Goal: Complete application form

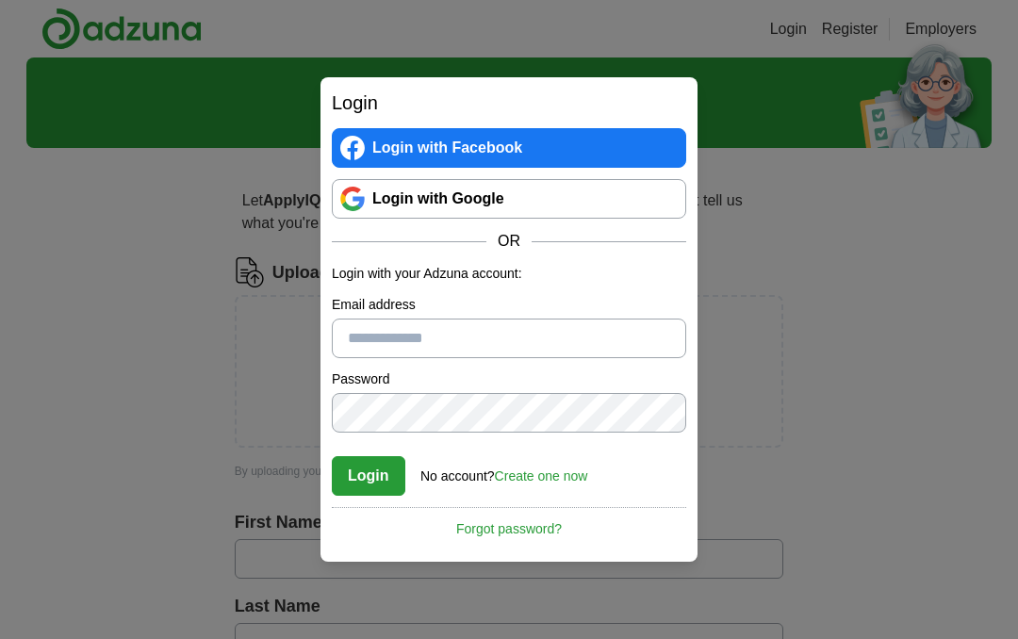
click at [547, 189] on link "Login with Google" at bounding box center [509, 199] width 354 height 40
click at [510, 350] on input "Email address" at bounding box center [509, 339] width 354 height 40
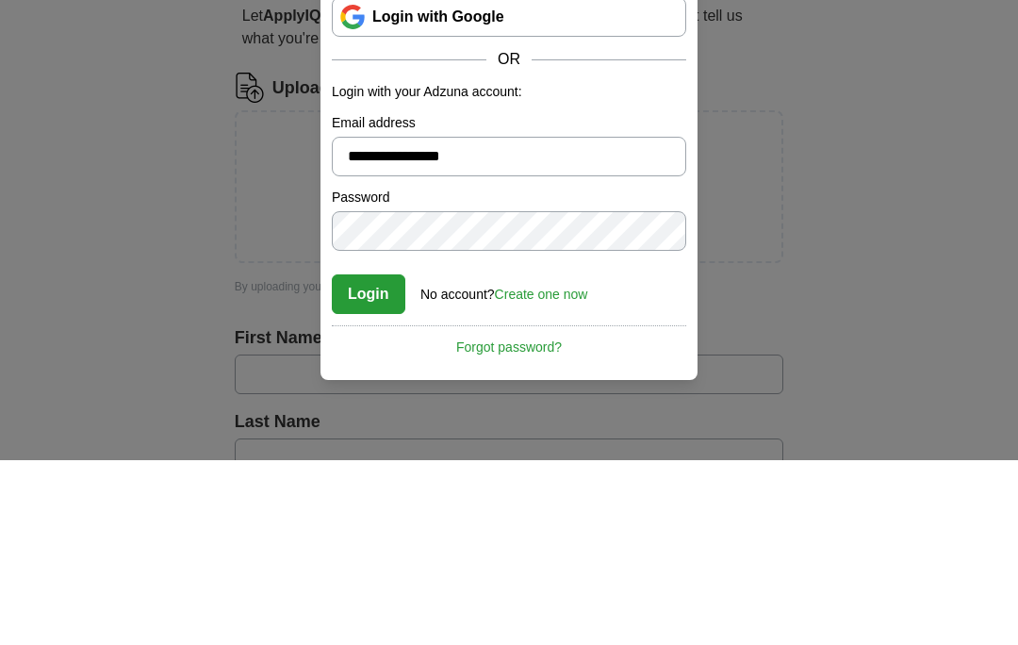
type input "**********"
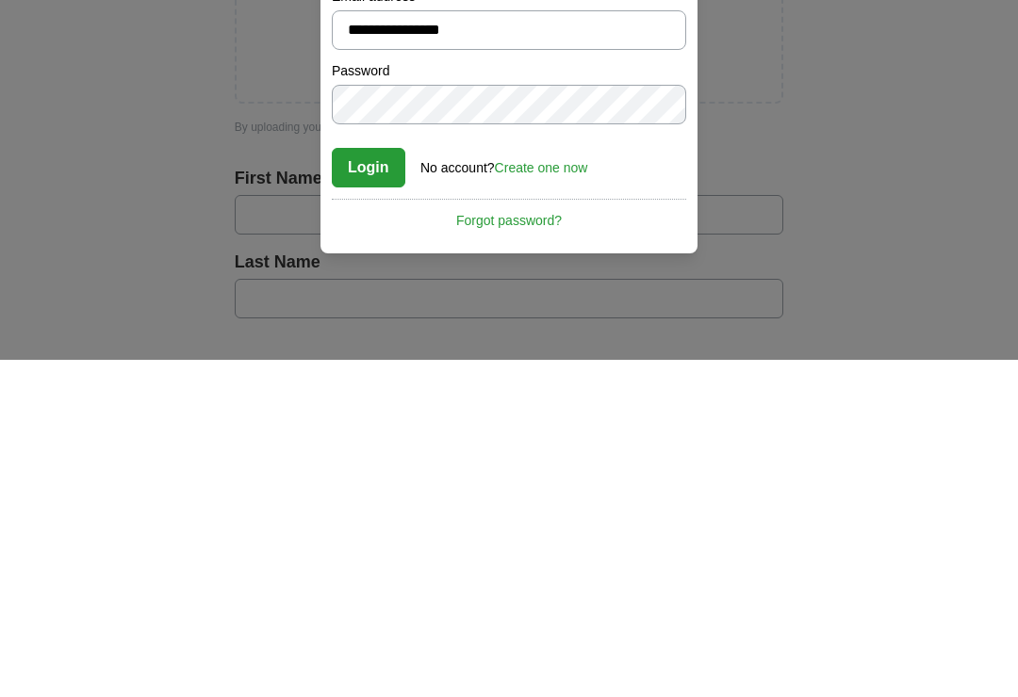
scroll to position [41, 0]
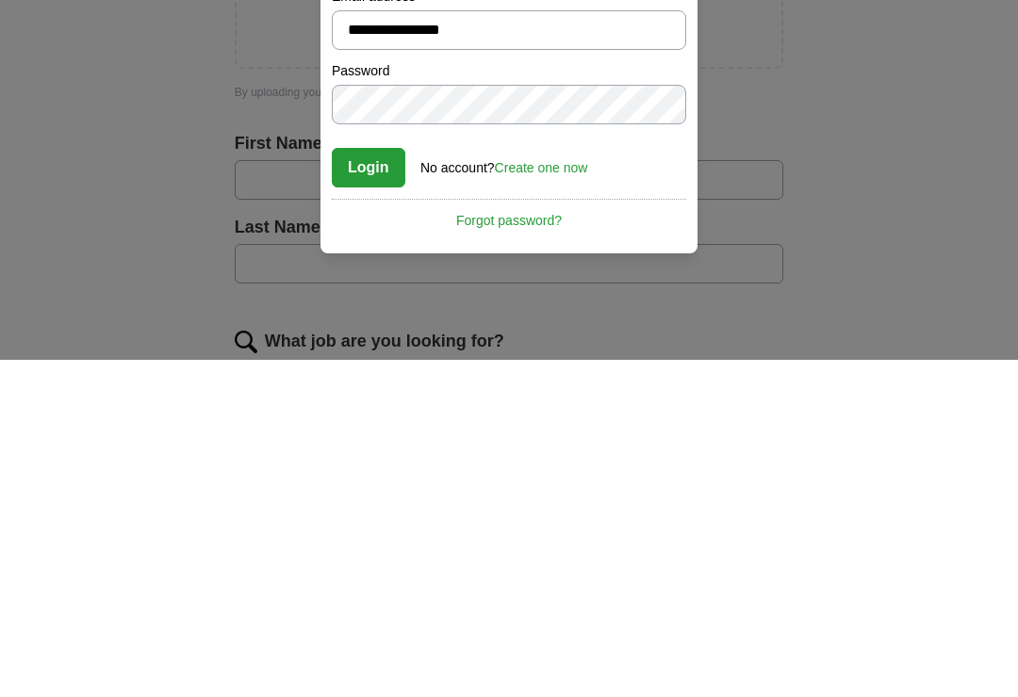
click at [555, 498] on link "Create one now" at bounding box center [541, 505] width 93 height 15
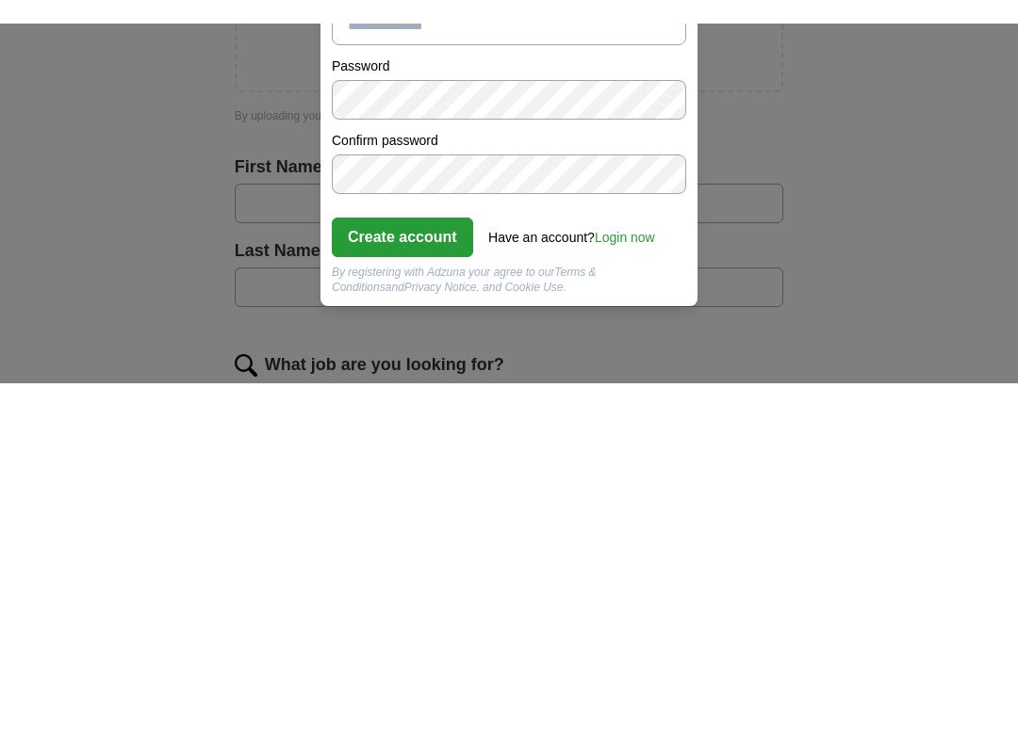
scroll to position [380, 0]
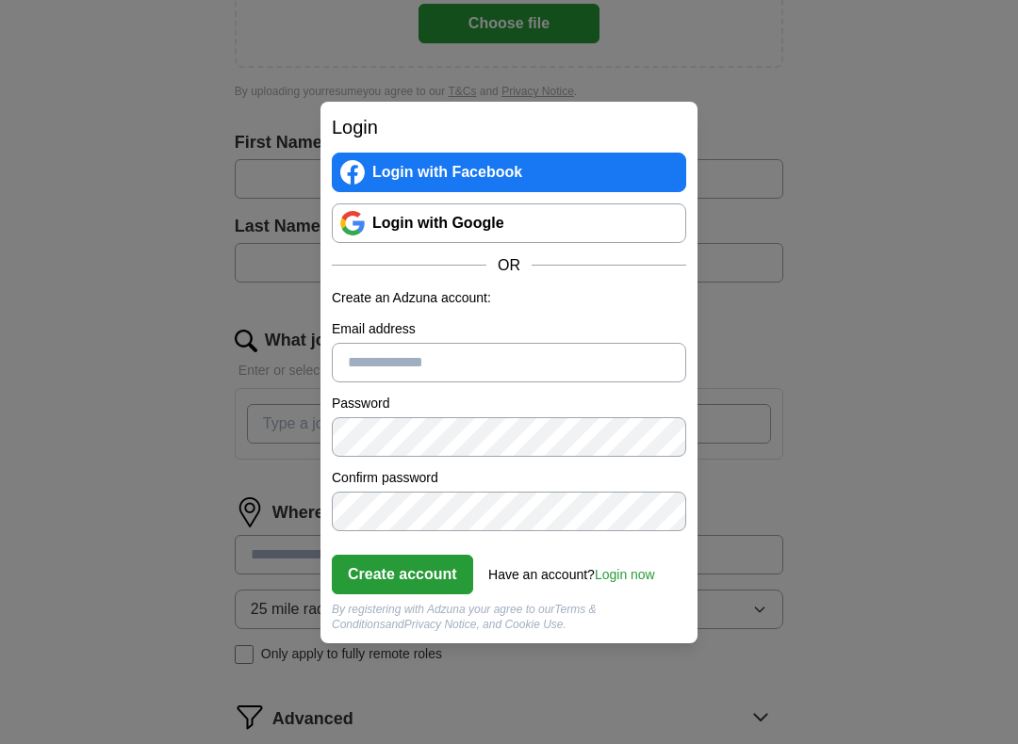
click at [514, 376] on input "Email address" at bounding box center [509, 363] width 354 height 40
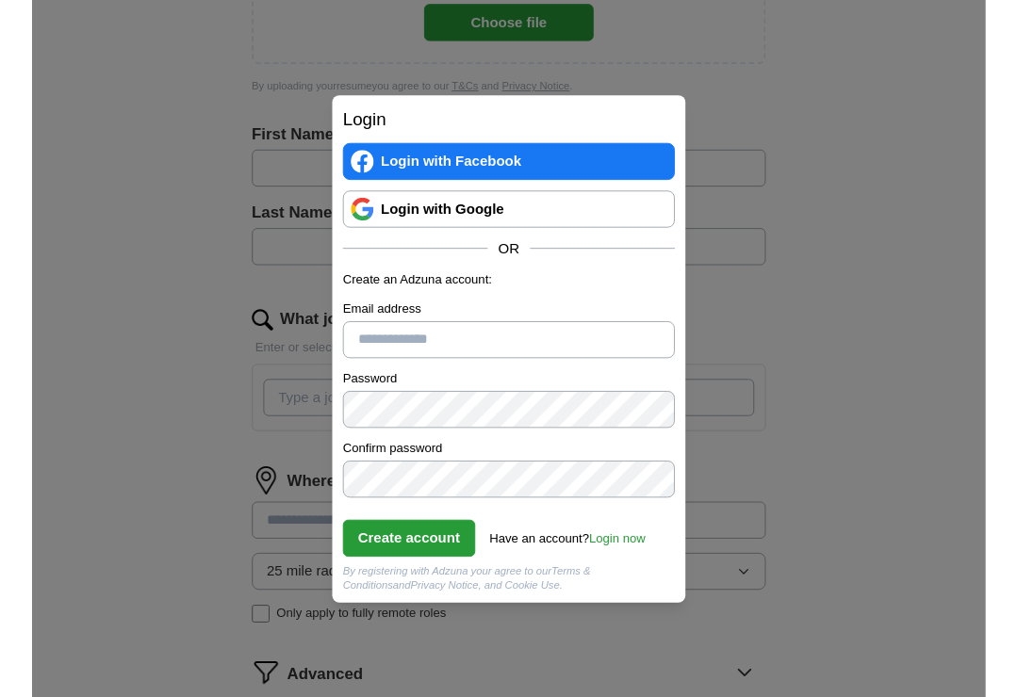
scroll to position [379, 0]
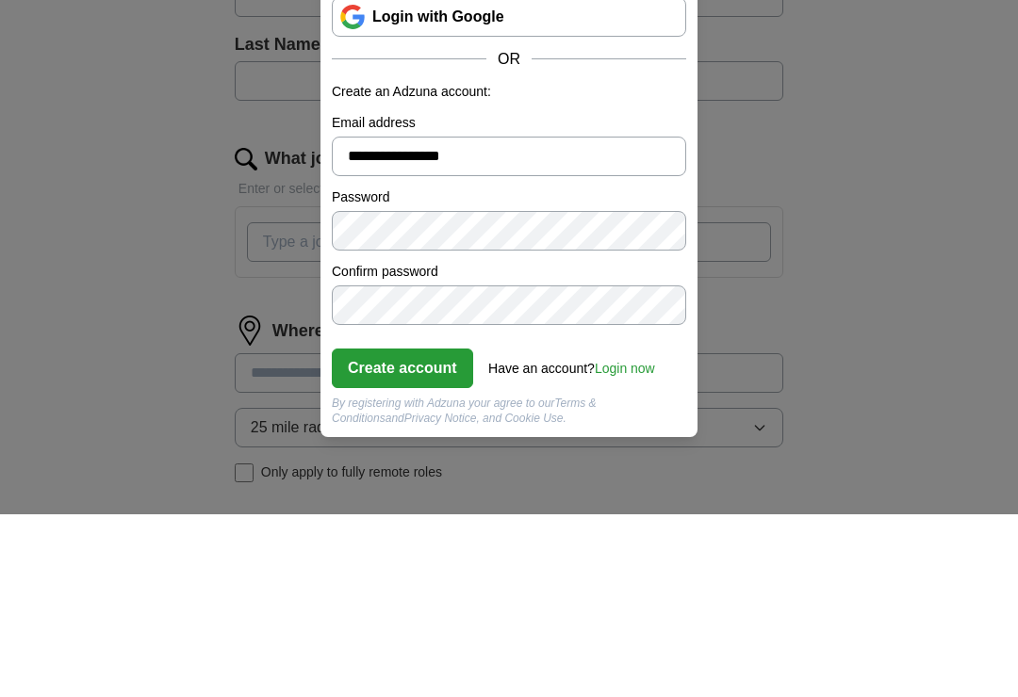
type input "**********"
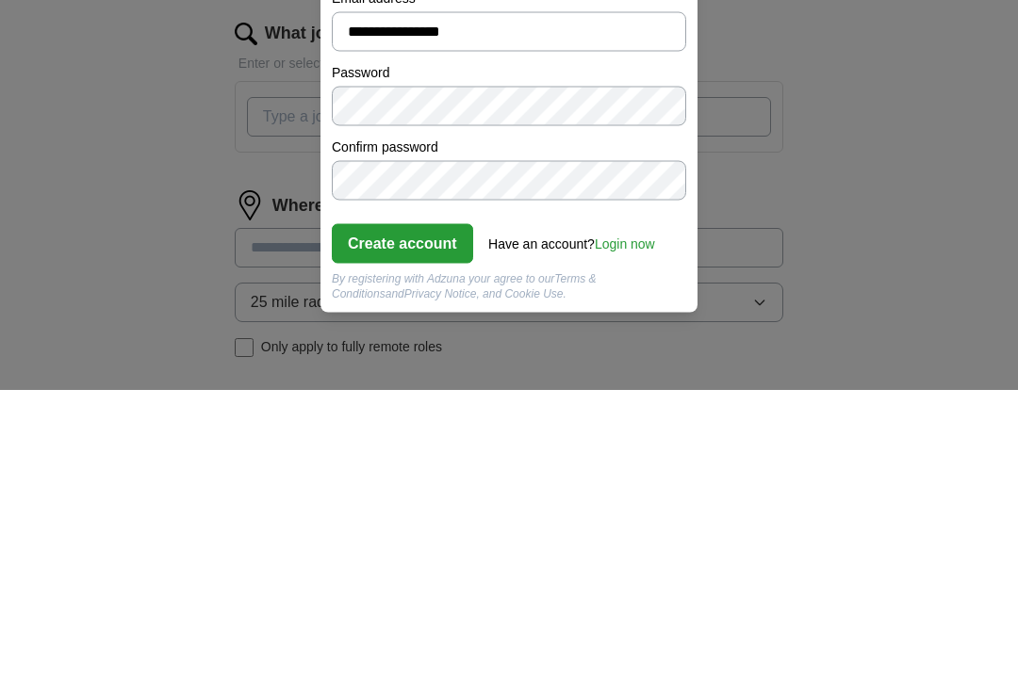
click at [437, 531] on button "Create account" at bounding box center [402, 551] width 141 height 40
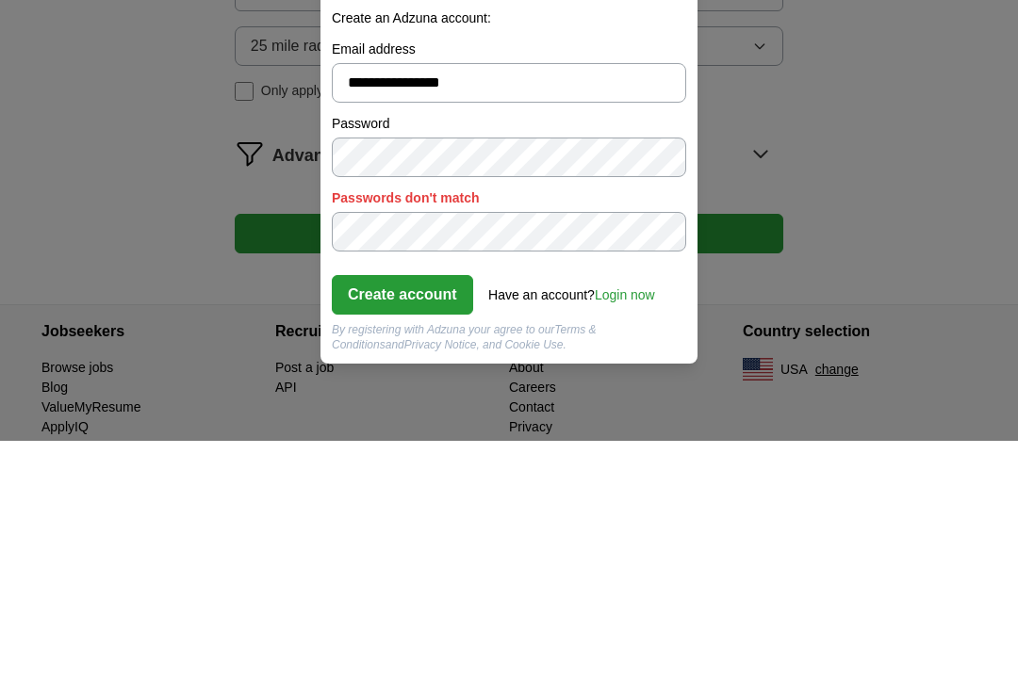
click at [445, 531] on button "Create account" at bounding box center [402, 551] width 141 height 40
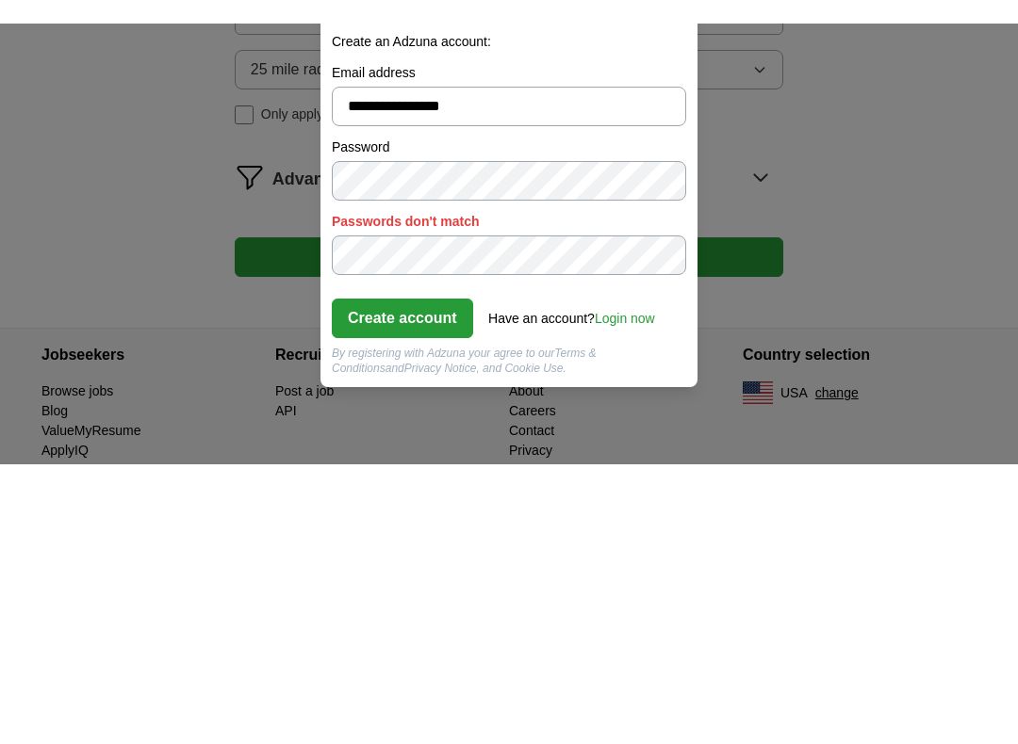
scroll to position [694, 0]
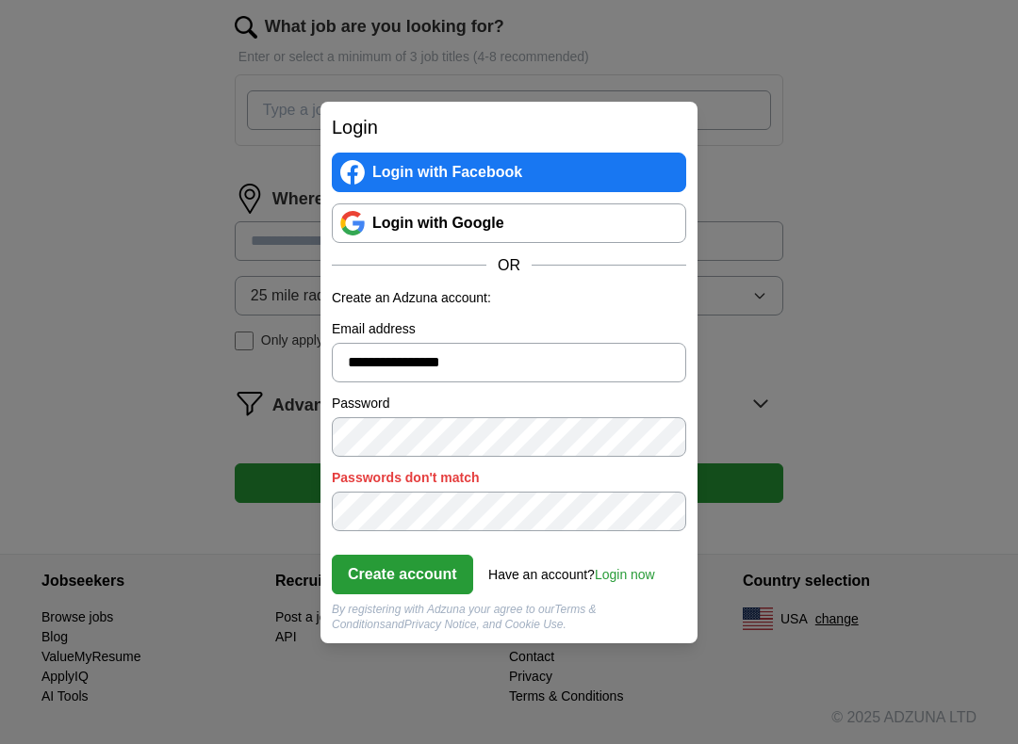
click at [426, 582] on button "Create account" at bounding box center [402, 575] width 141 height 40
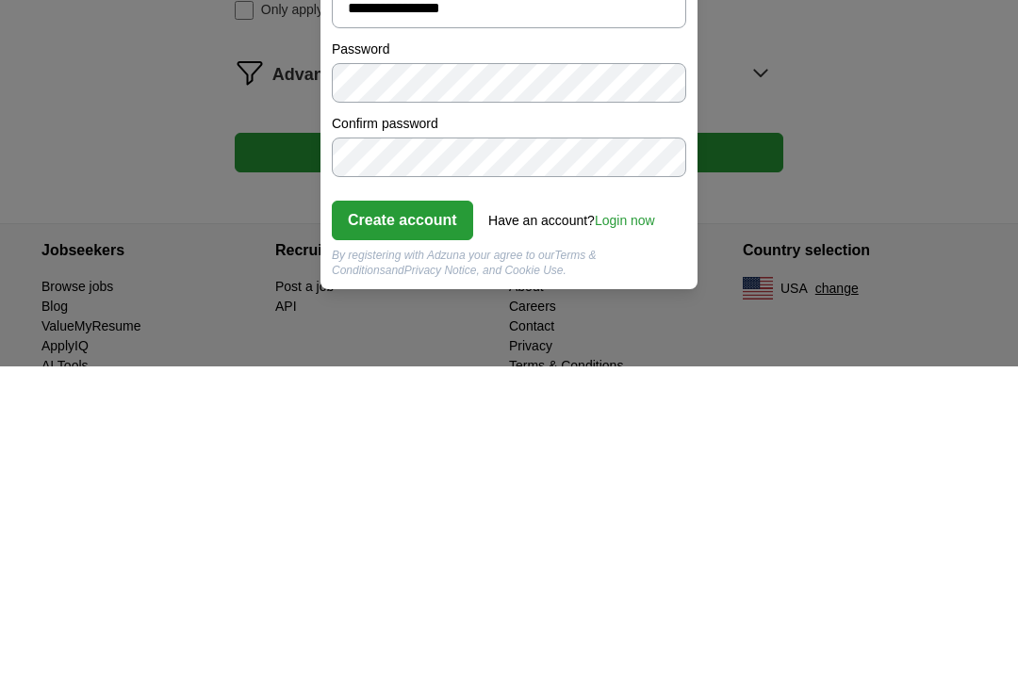
click at [418, 531] on button "Create account" at bounding box center [402, 551] width 141 height 40
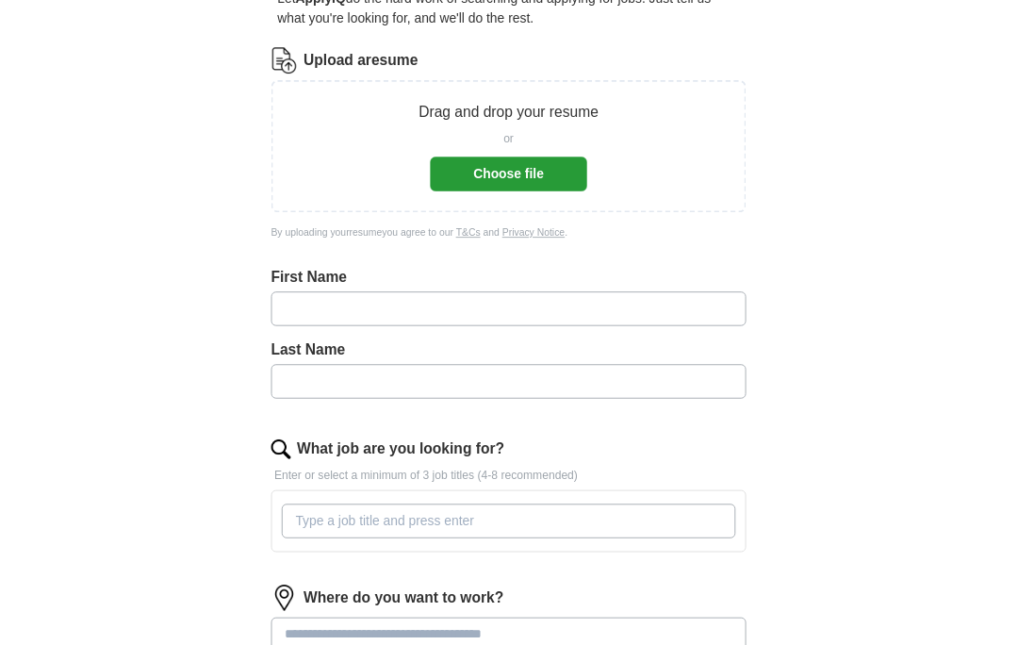
scroll to position [203, 0]
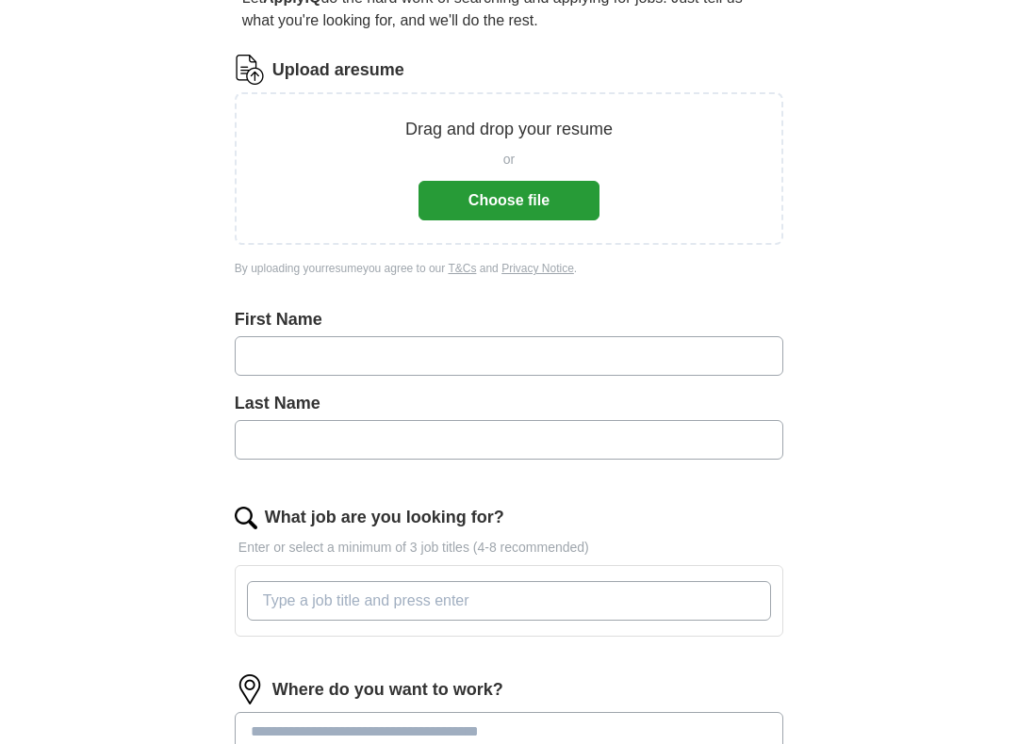
click at [588, 364] on input "text" at bounding box center [509, 356] width 548 height 40
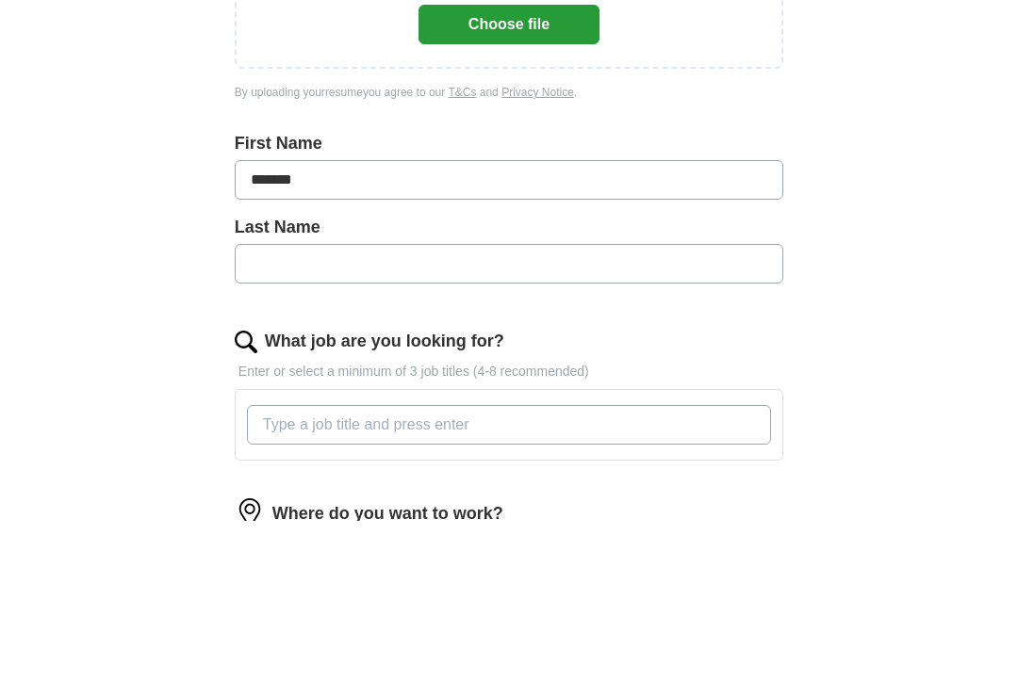
type input "*******"
click at [623, 420] on input "text" at bounding box center [509, 440] width 548 height 40
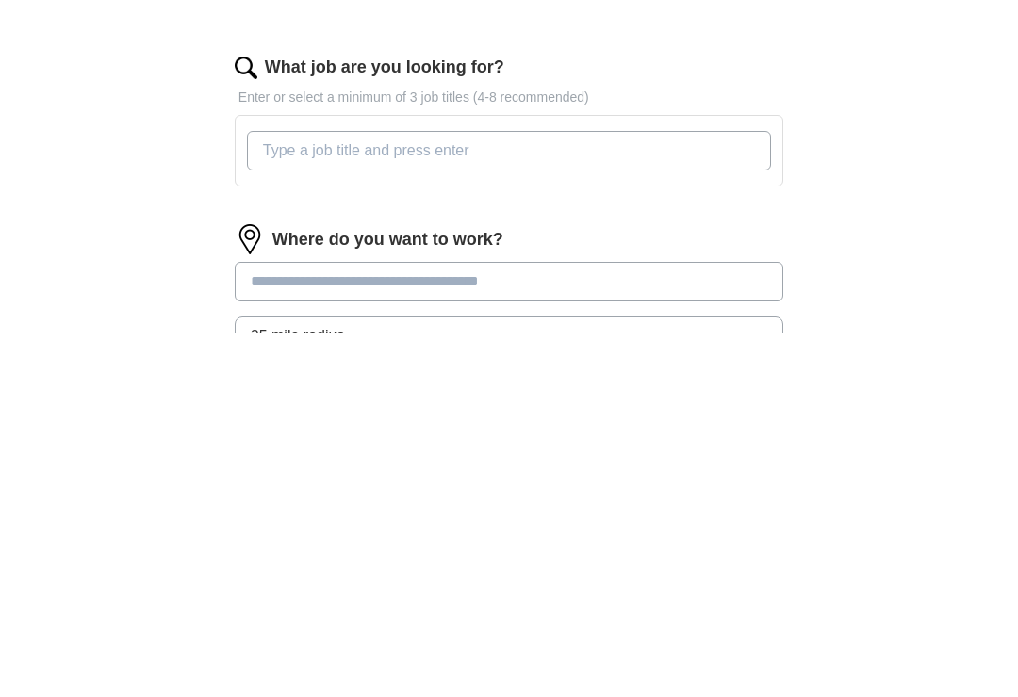
scroll to position [367, 0]
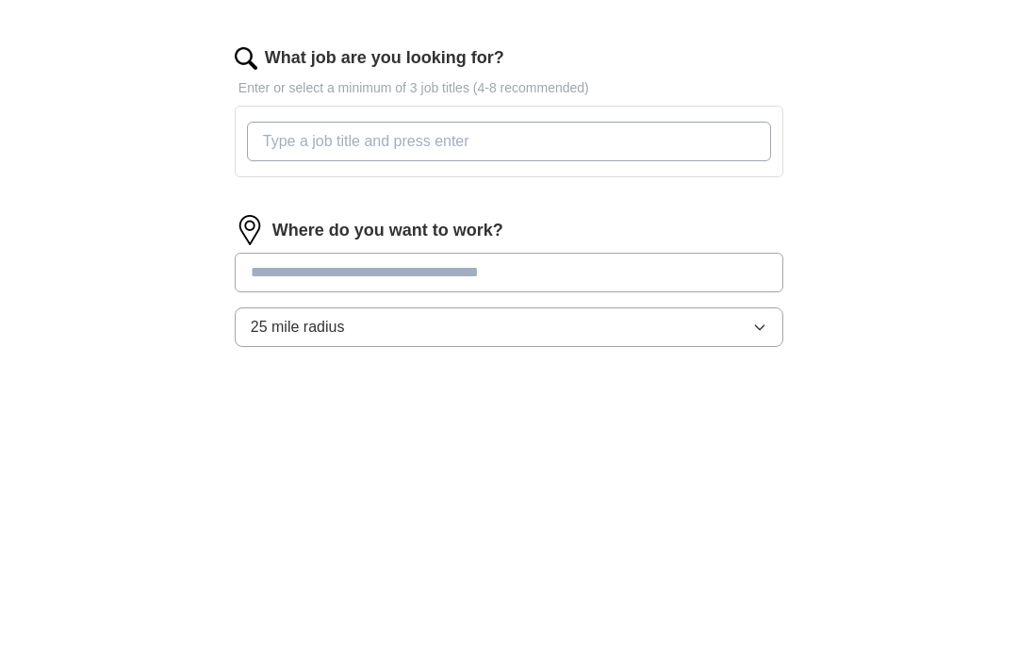
type input "****"
click at [629, 417] on input "What job are you looking for?" at bounding box center [509, 437] width 524 height 40
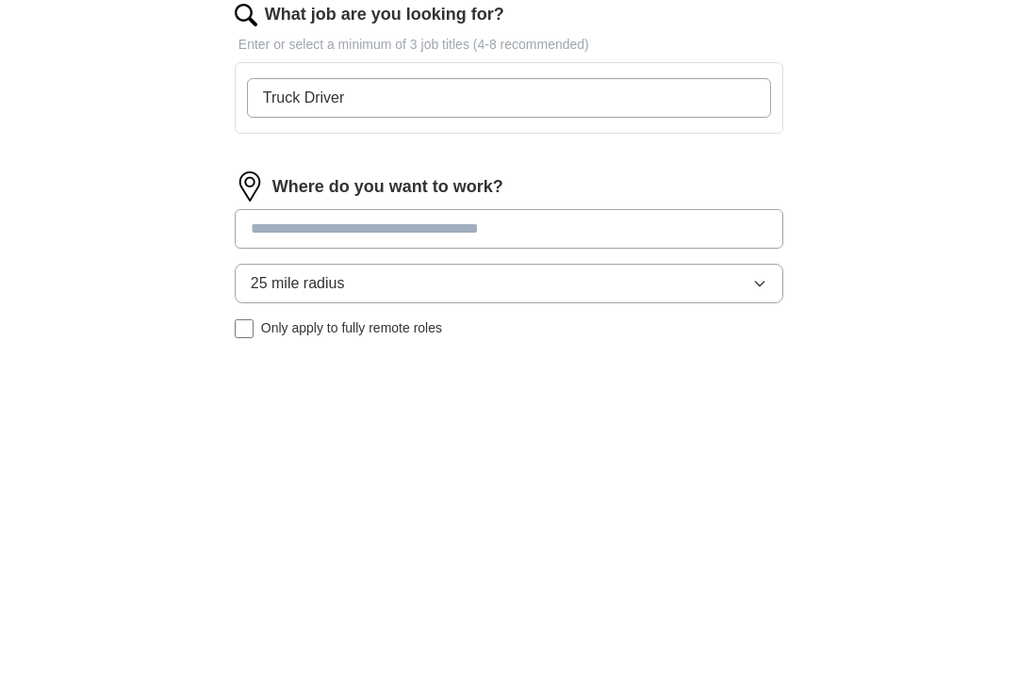
scroll to position [393, 0]
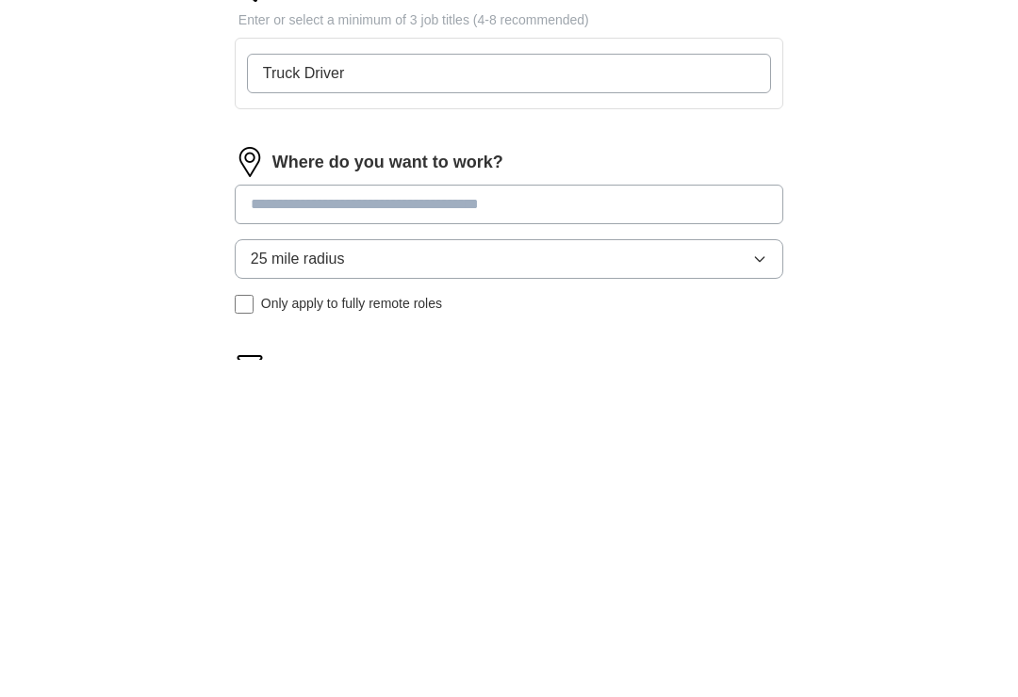
type input "Truck Driver"
click at [553, 484] on div "Where do you want to work? 25 mile radius Only apply to fully remote roles" at bounding box center [509, 575] width 548 height 182
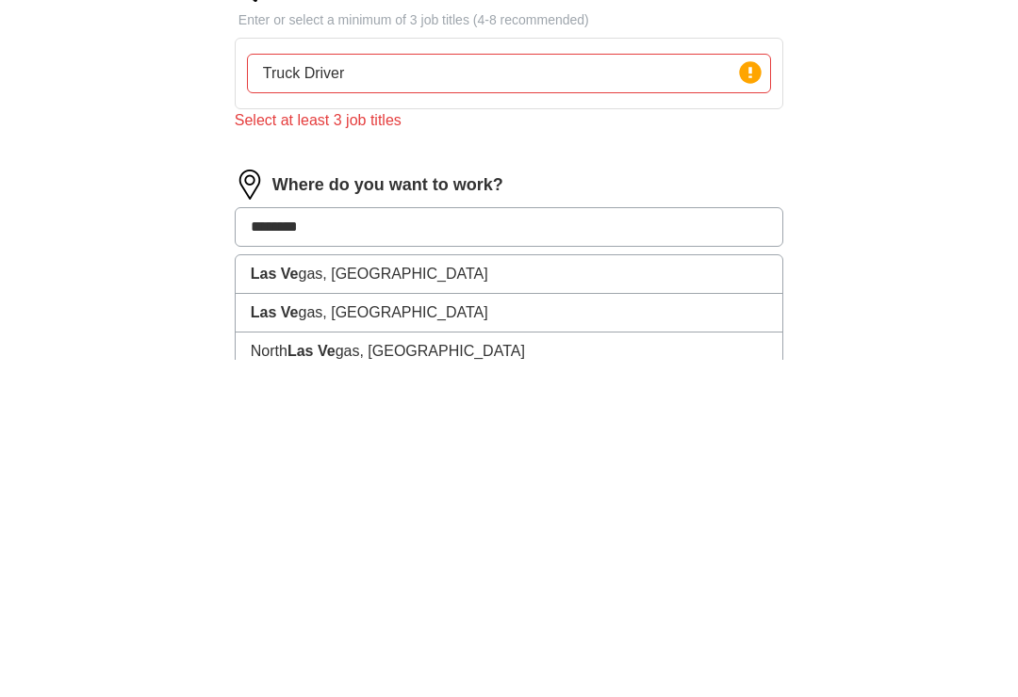
type input "*********"
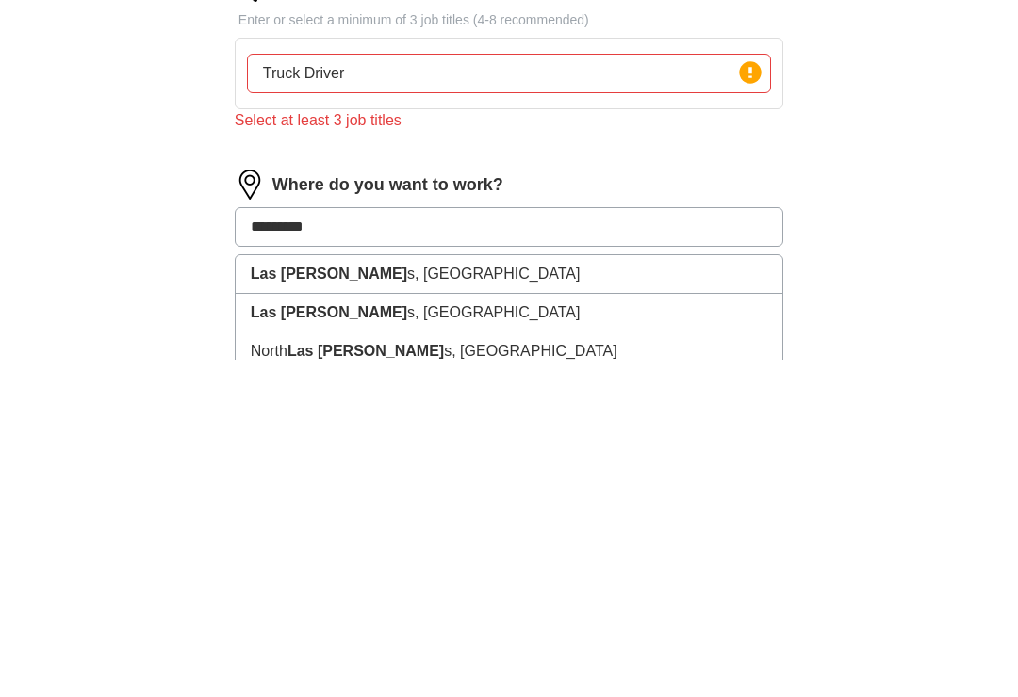
click at [354, 593] on li "Las Vega s, NV" at bounding box center [509, 612] width 547 height 39
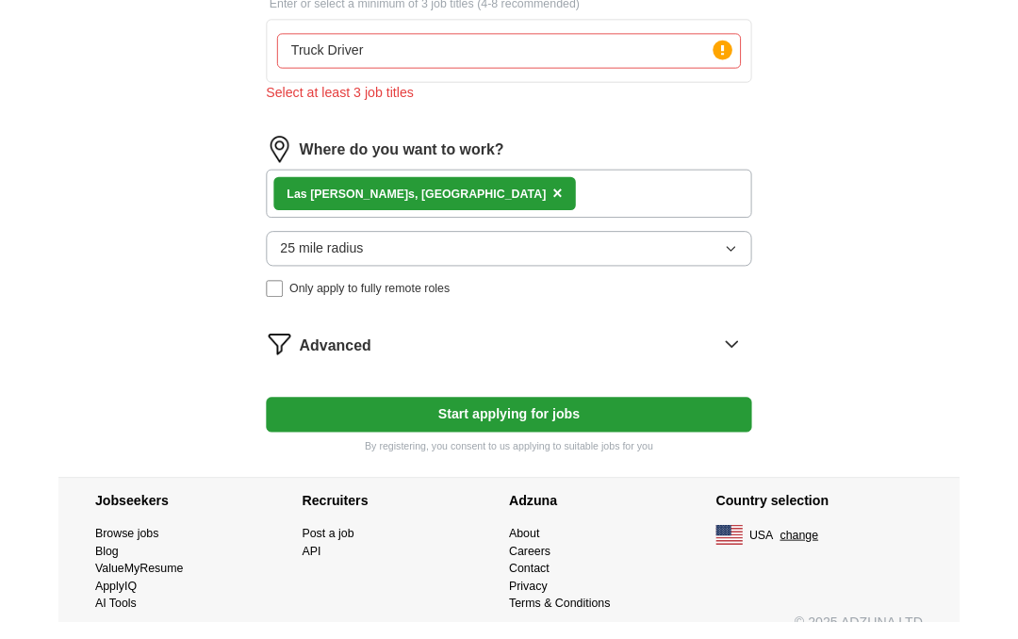
scroll to position [837, 0]
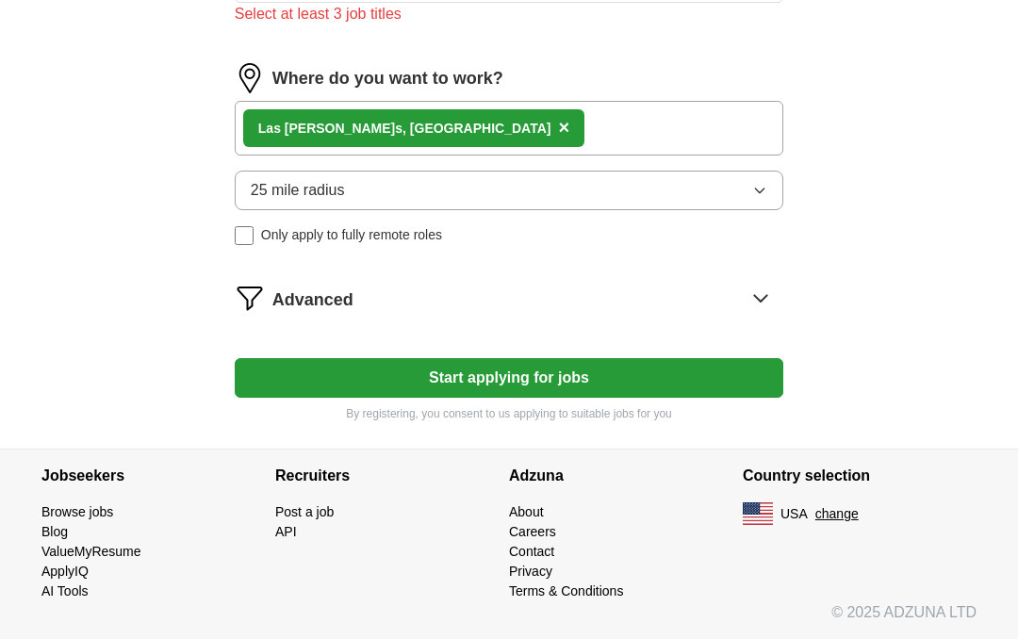
click at [627, 383] on button "Start applying for jobs" at bounding box center [509, 378] width 548 height 40
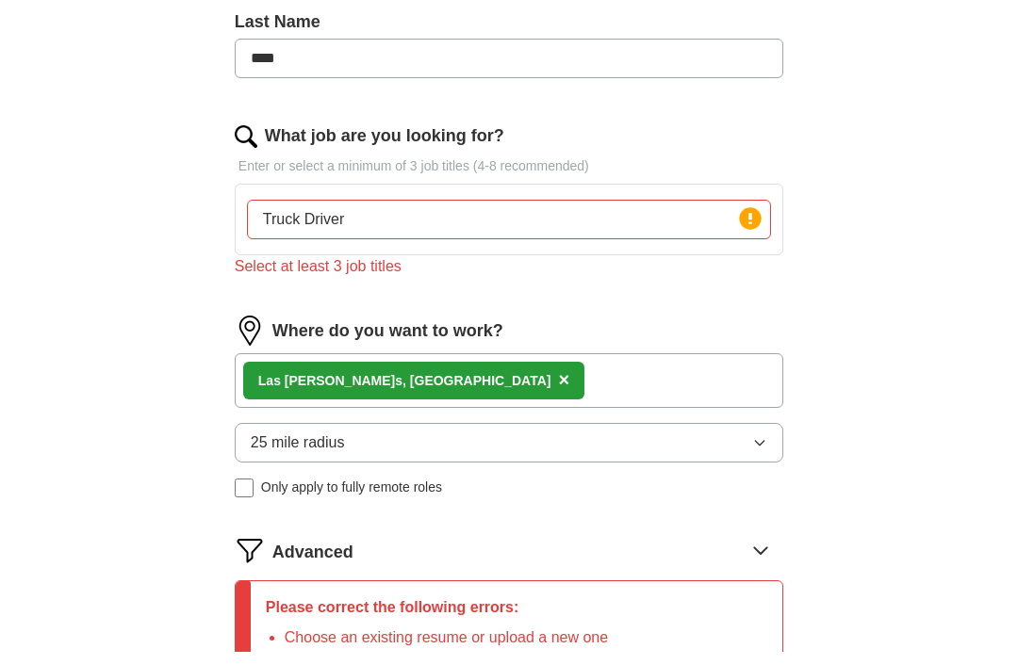
scroll to position [617, 0]
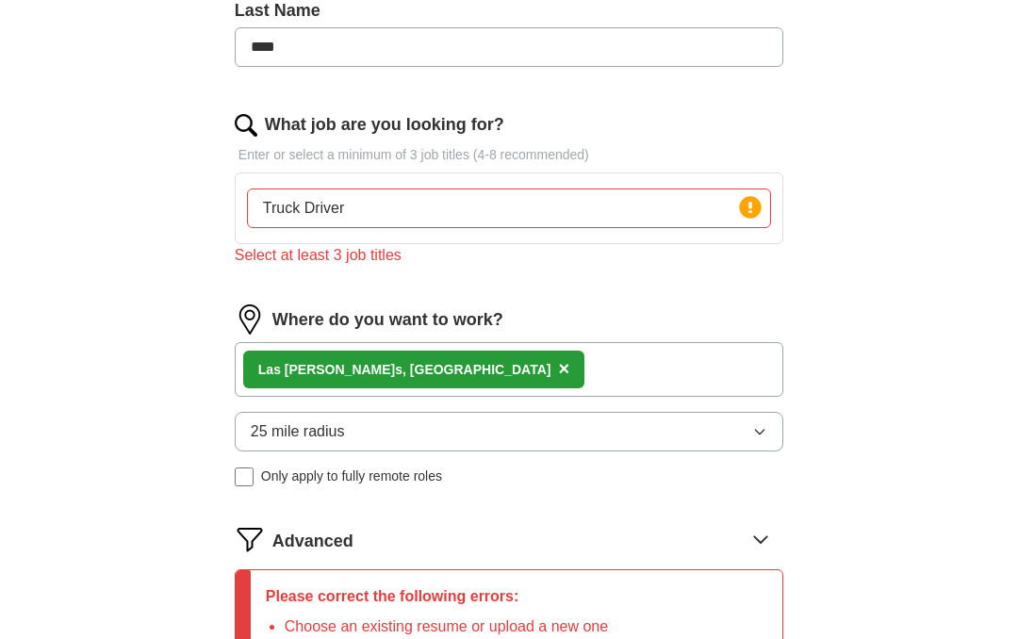
click at [379, 249] on div "Select at least 3 job titles" at bounding box center [509, 256] width 548 height 23
click at [385, 251] on div "Select at least 3 job titles" at bounding box center [509, 256] width 548 height 23
click at [528, 208] on input "Truck Driver" at bounding box center [509, 209] width 524 height 40
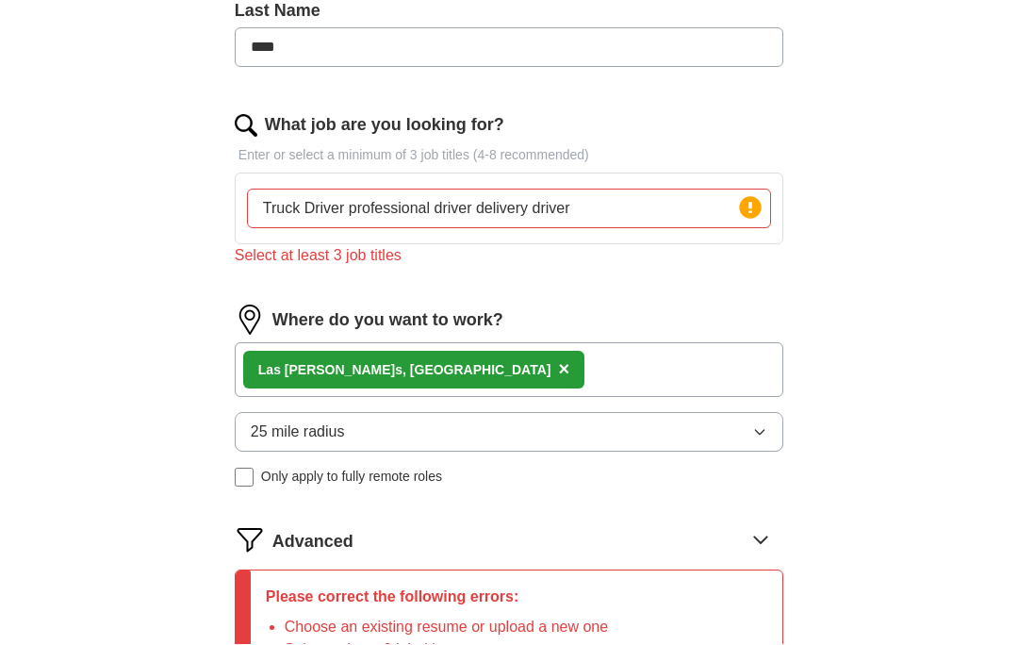
type input "Truck Driver professional driver delivery driver"
click at [441, 50] on input "****" at bounding box center [509, 48] width 548 height 40
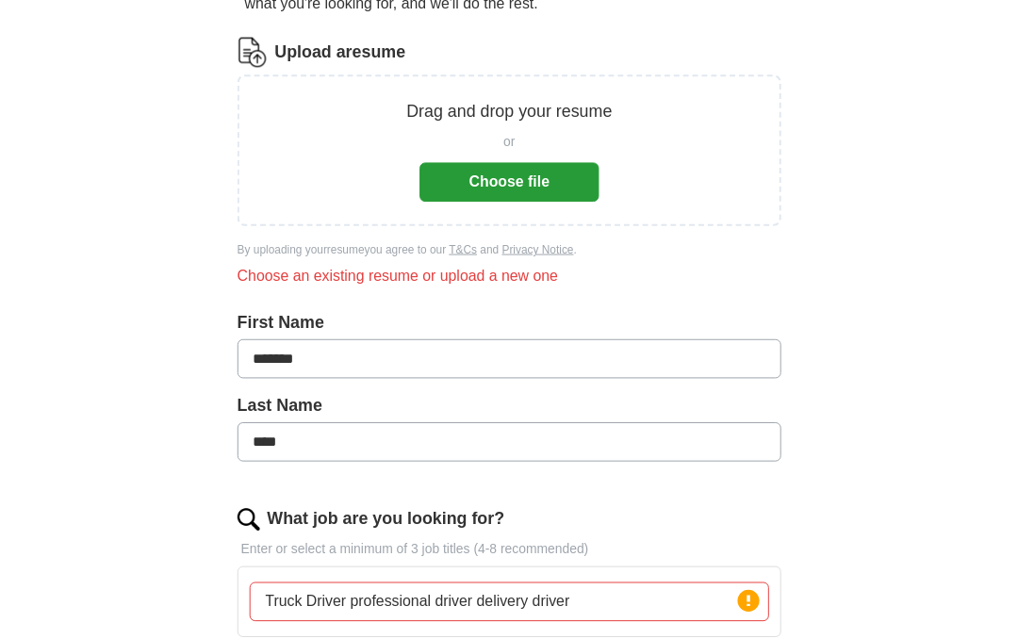
scroll to position [212, 0]
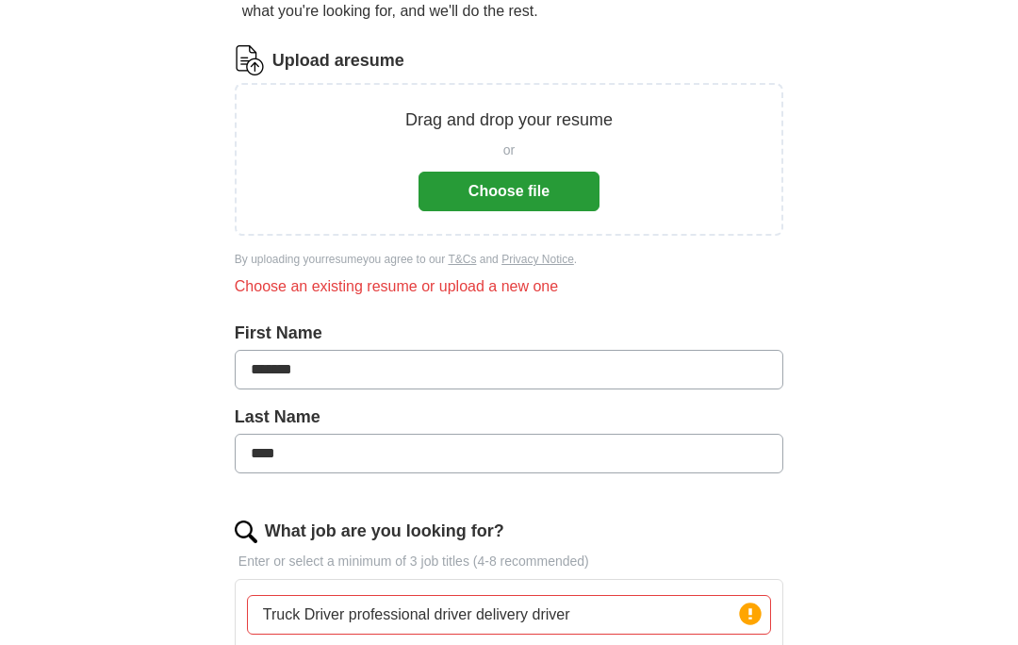
click at [550, 182] on button "Choose file" at bounding box center [508, 192] width 181 height 40
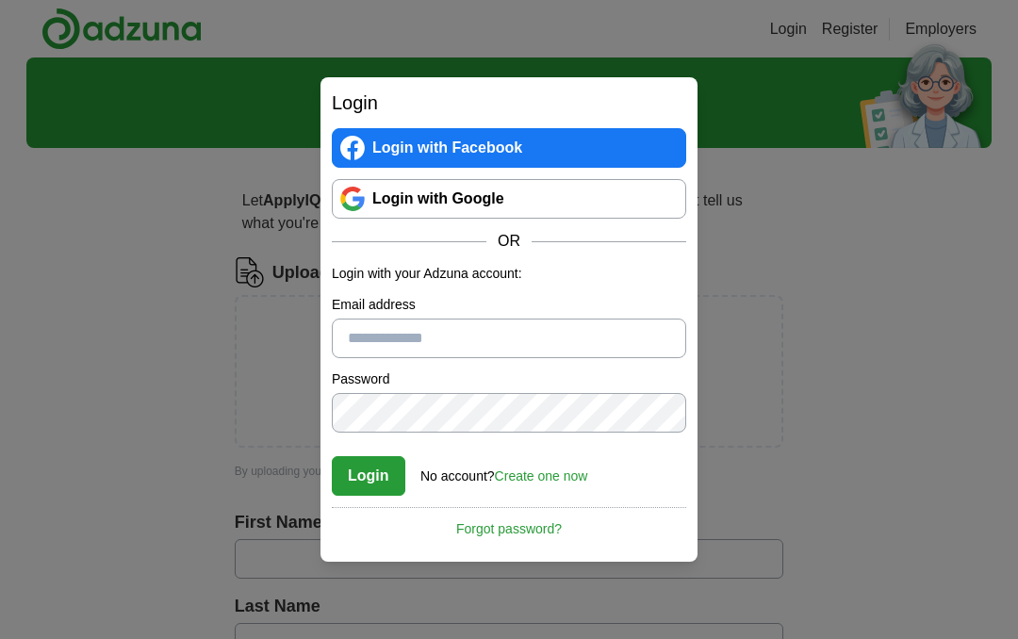
click at [812, 311] on div "Login Login with Facebook Login with Google OR Login with your Adzuna account: …" at bounding box center [509, 319] width 1018 height 639
click at [825, 316] on div "Login Login with Facebook Login with Google OR Login with your Adzuna account: …" at bounding box center [509, 319] width 1018 height 639
click at [814, 339] on div "Login Login with Facebook Login with Google OR Login with your Adzuna account: …" at bounding box center [509, 319] width 1018 height 639
click at [812, 324] on div "Login Login with Facebook Login with Google OR Login with your Adzuna account: …" at bounding box center [509, 319] width 1018 height 639
click at [792, 325] on div "Login Login with Facebook Login with Google OR Login with your Adzuna account: …" at bounding box center [509, 319] width 1018 height 639
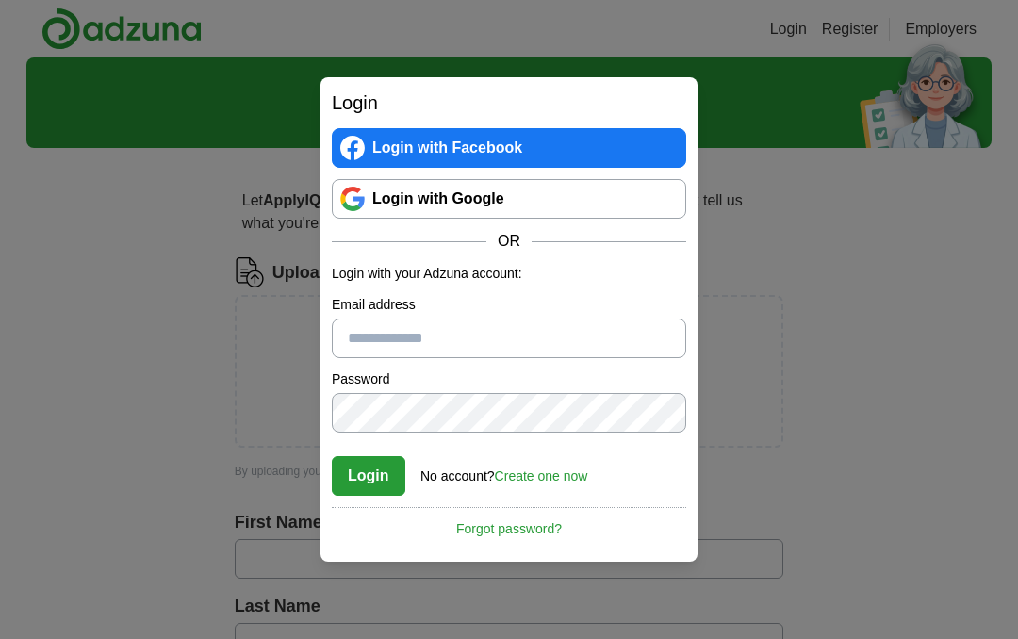
click at [549, 476] on link "Create one now" at bounding box center [541, 475] width 93 height 15
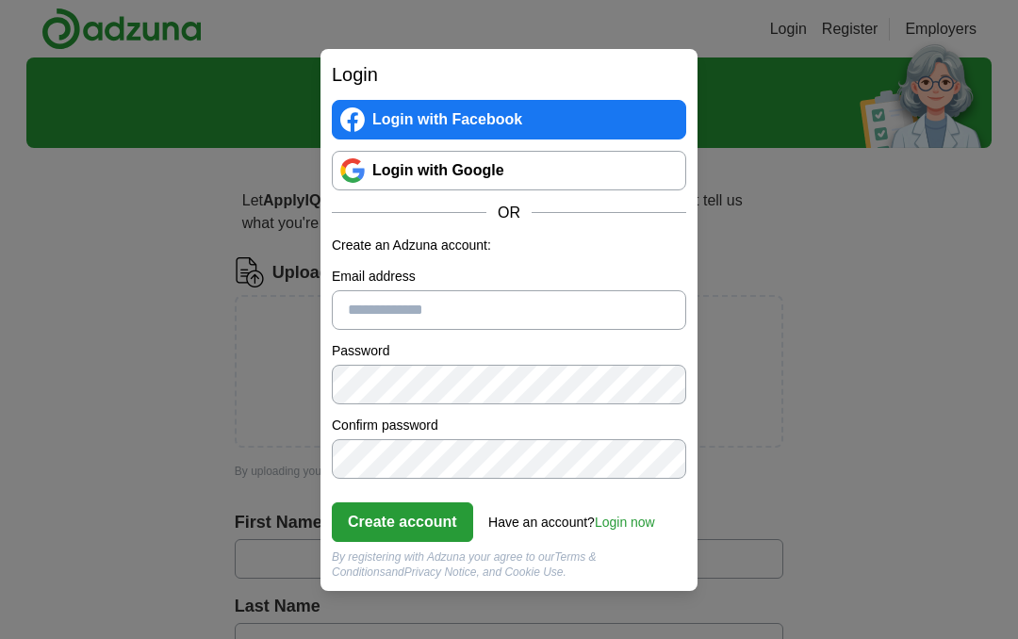
click at [612, 327] on input "Email address" at bounding box center [509, 310] width 354 height 40
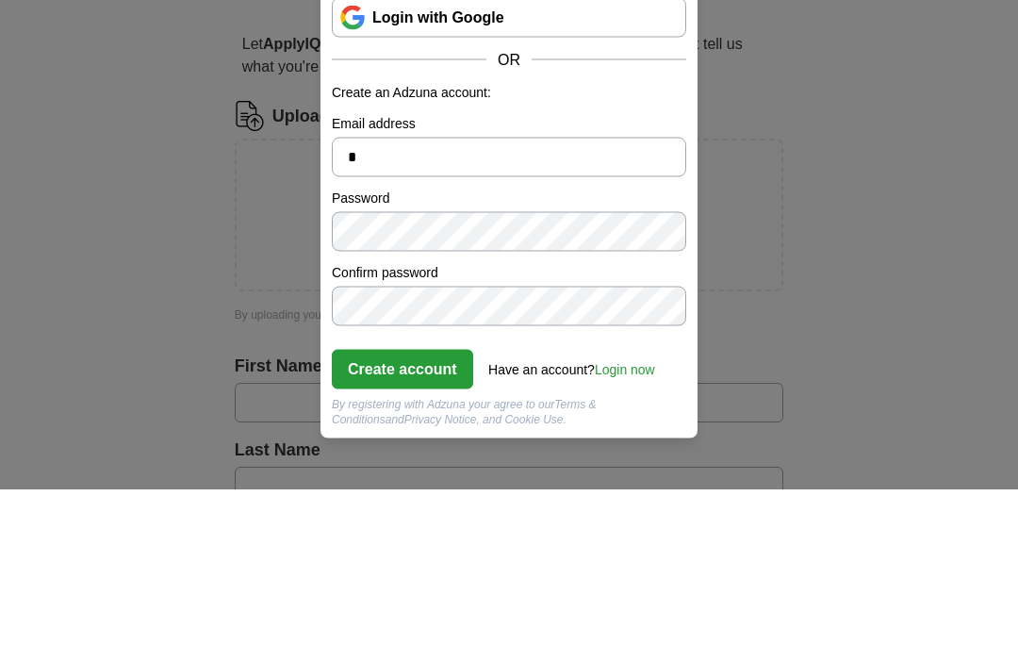
type input "*"
click at [865, 174] on div "Login Login with Facebook Login with Google OR Create an Adzuna account: Email …" at bounding box center [509, 322] width 1018 height 645
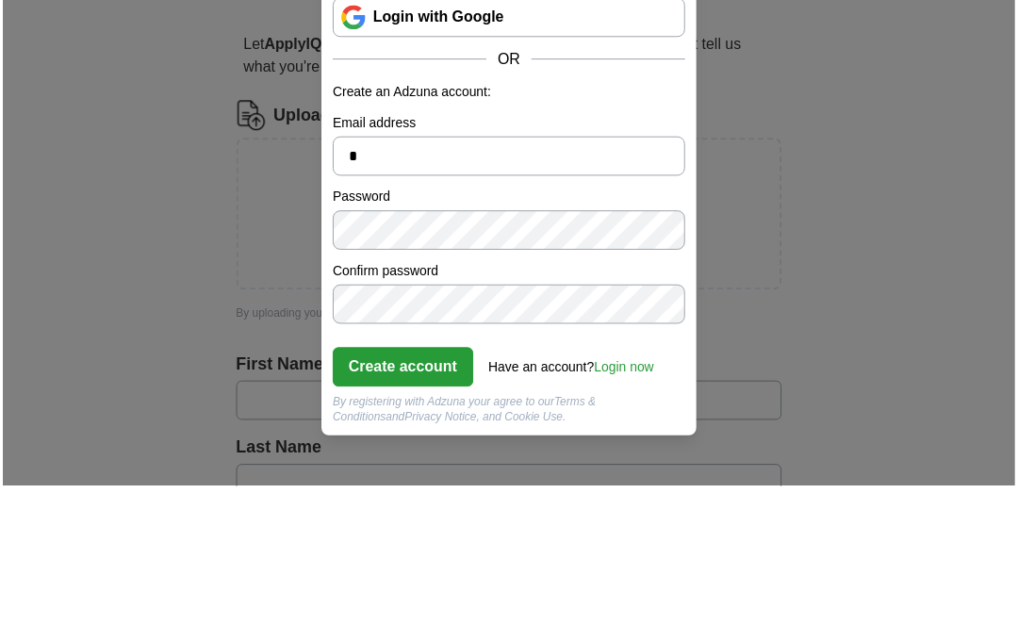
scroll to position [156, 0]
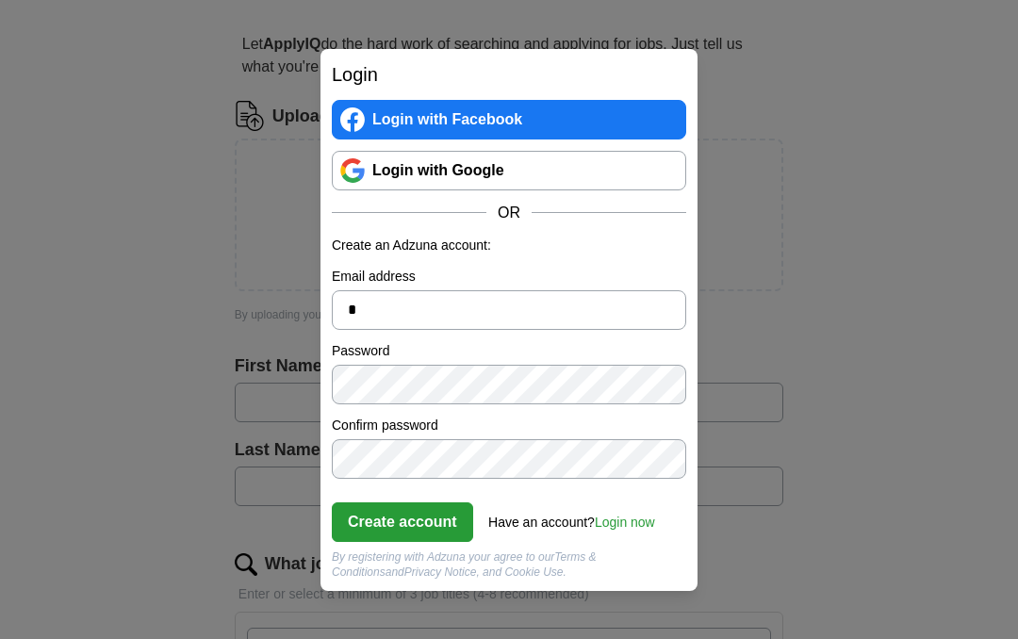
click at [640, 519] on link "Login now" at bounding box center [625, 522] width 60 height 15
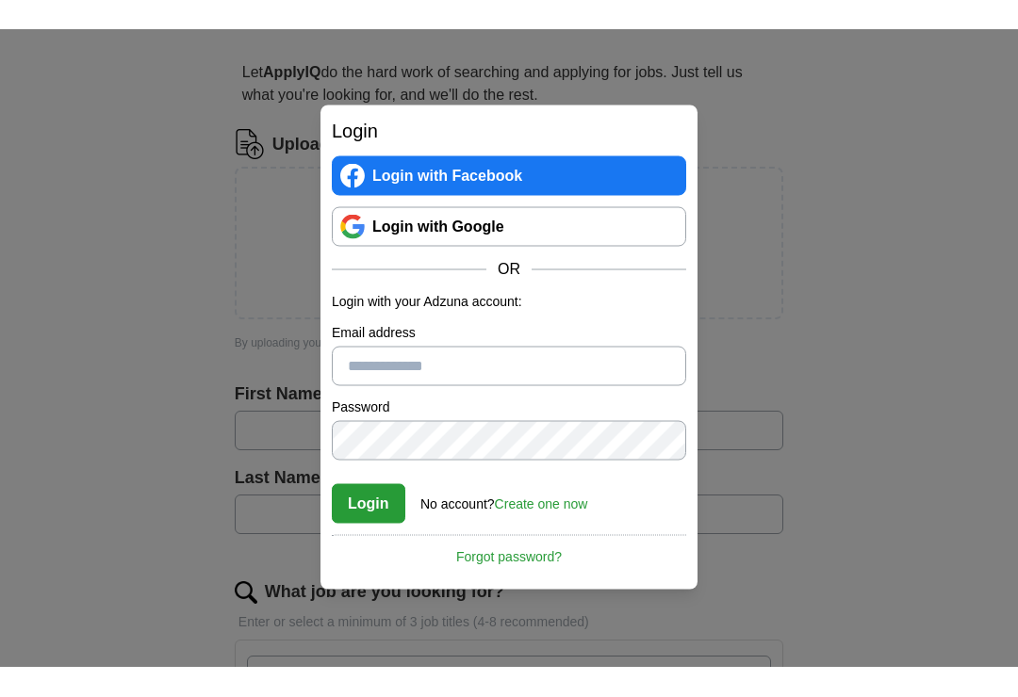
scroll to position [157, 0]
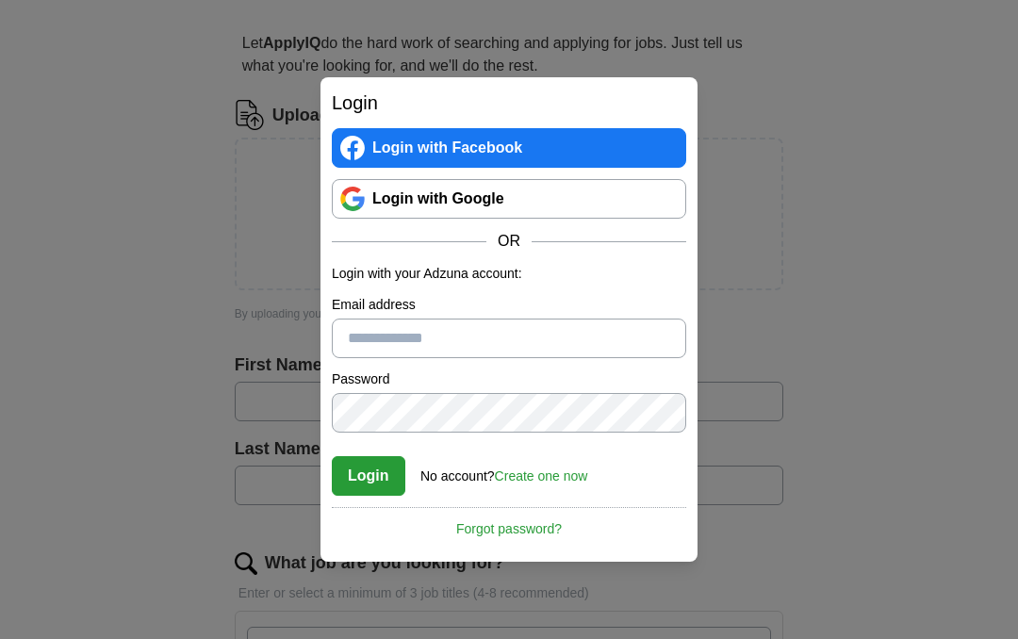
click at [379, 332] on input "Email address" at bounding box center [509, 339] width 354 height 40
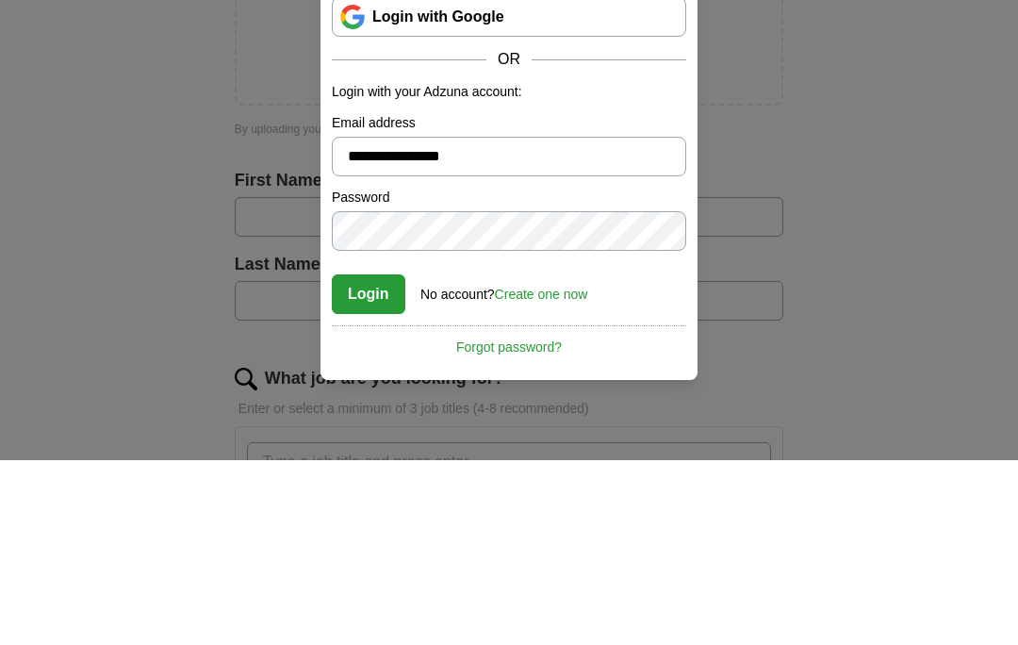
type input "**********"
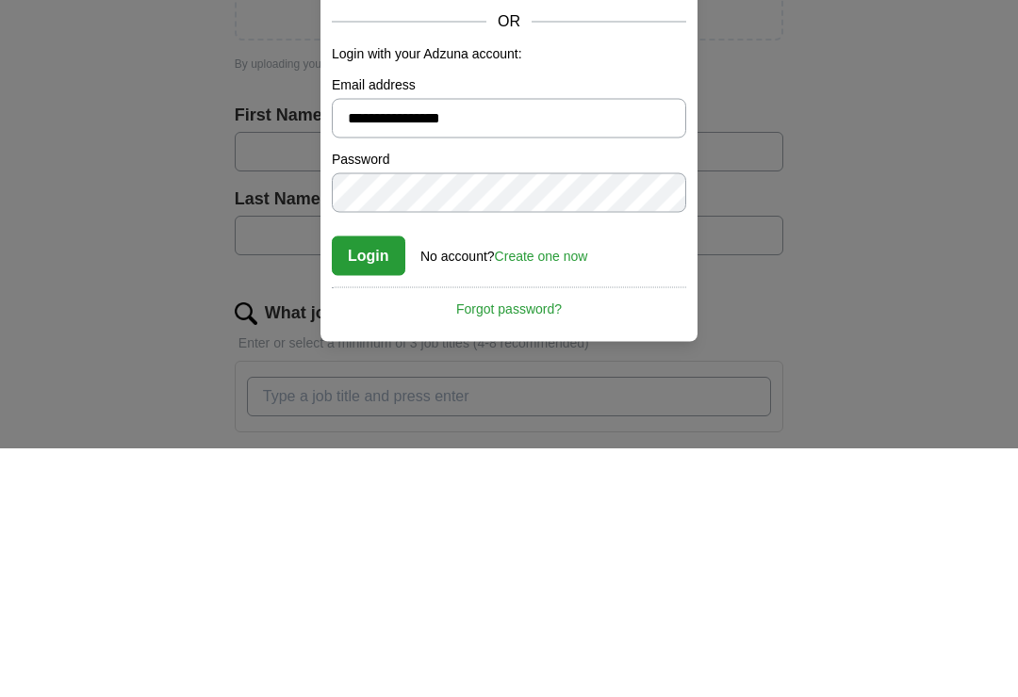
click at [352, 485] on button "Login" at bounding box center [369, 505] width 74 height 40
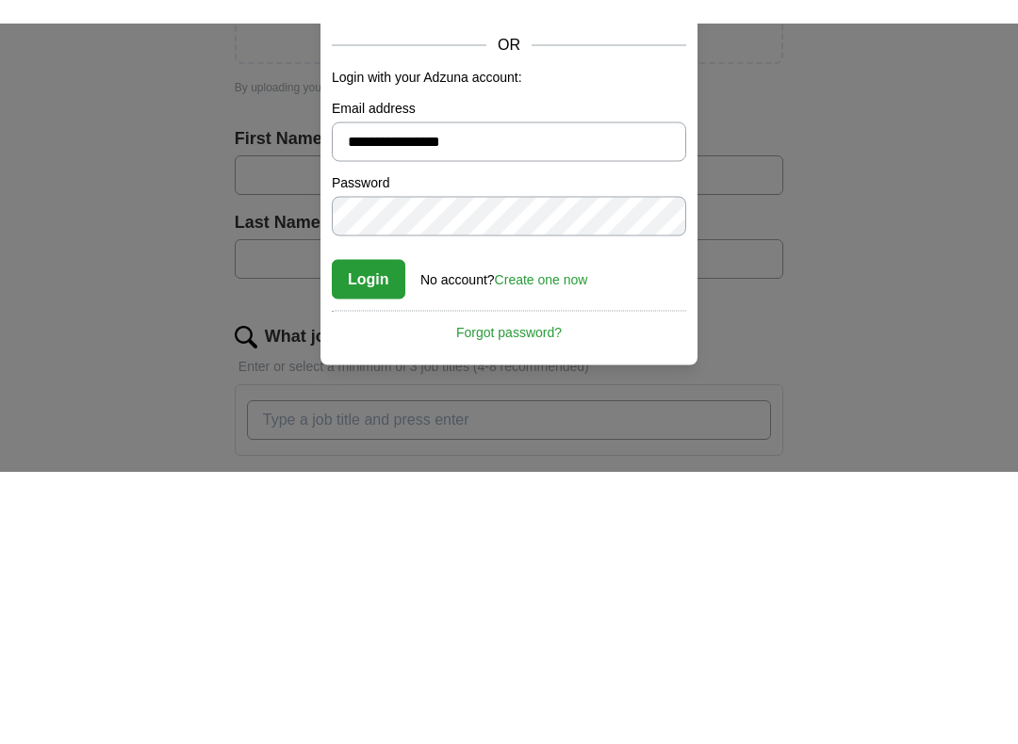
scroll to position [407, 0]
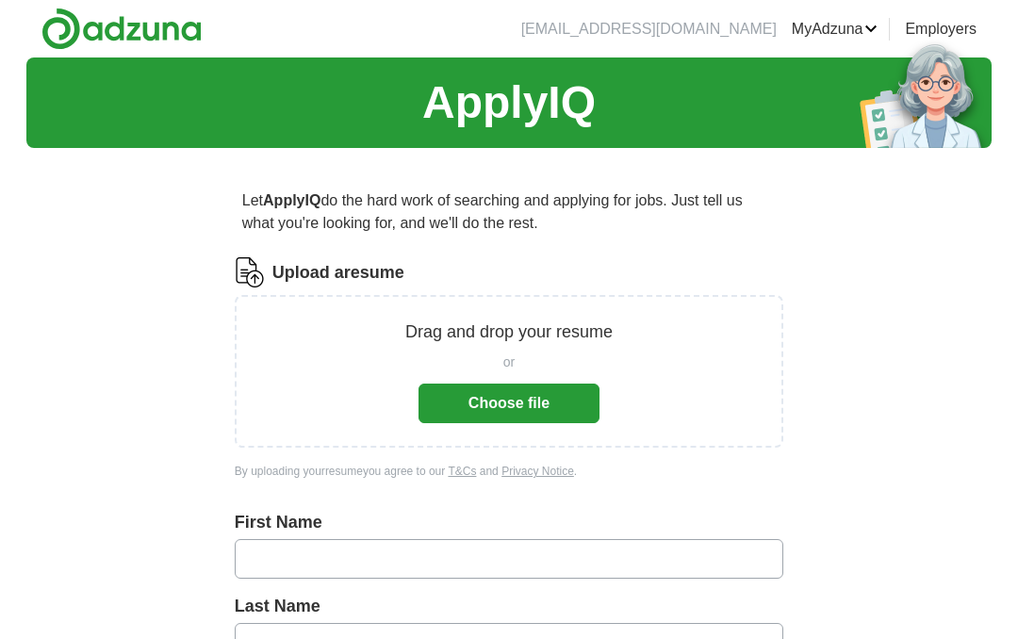
scroll to position [460, 0]
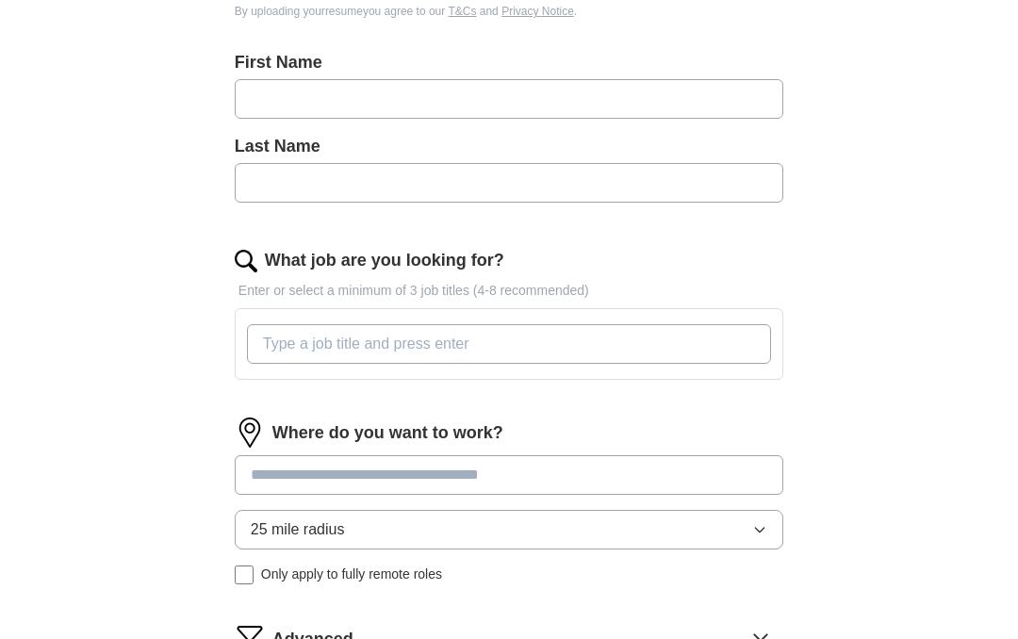
click at [745, 548] on button "25 mile radius" at bounding box center [509, 530] width 548 height 40
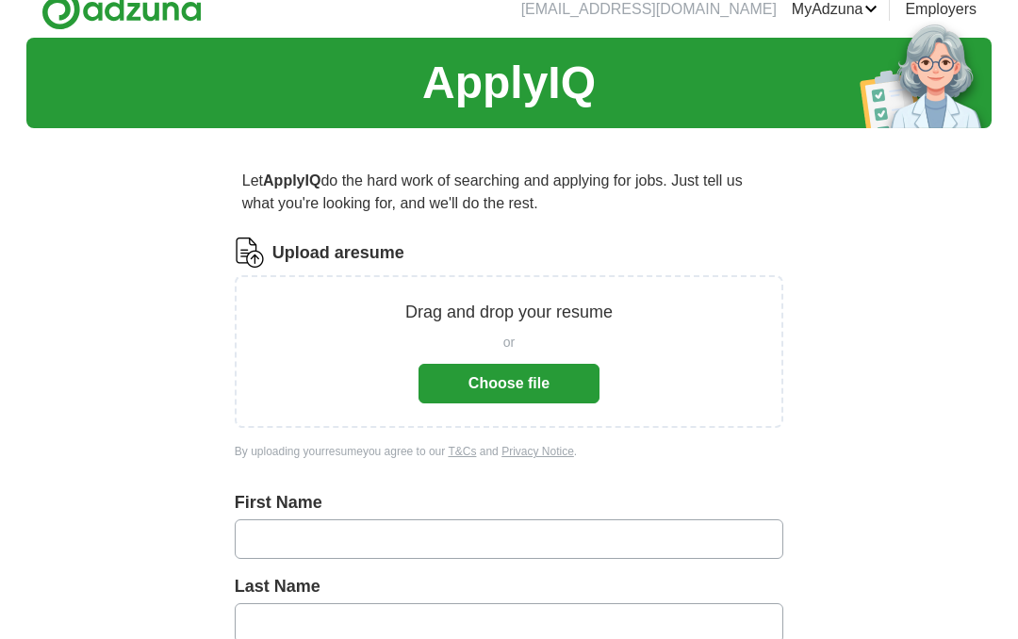
scroll to position [19, 0]
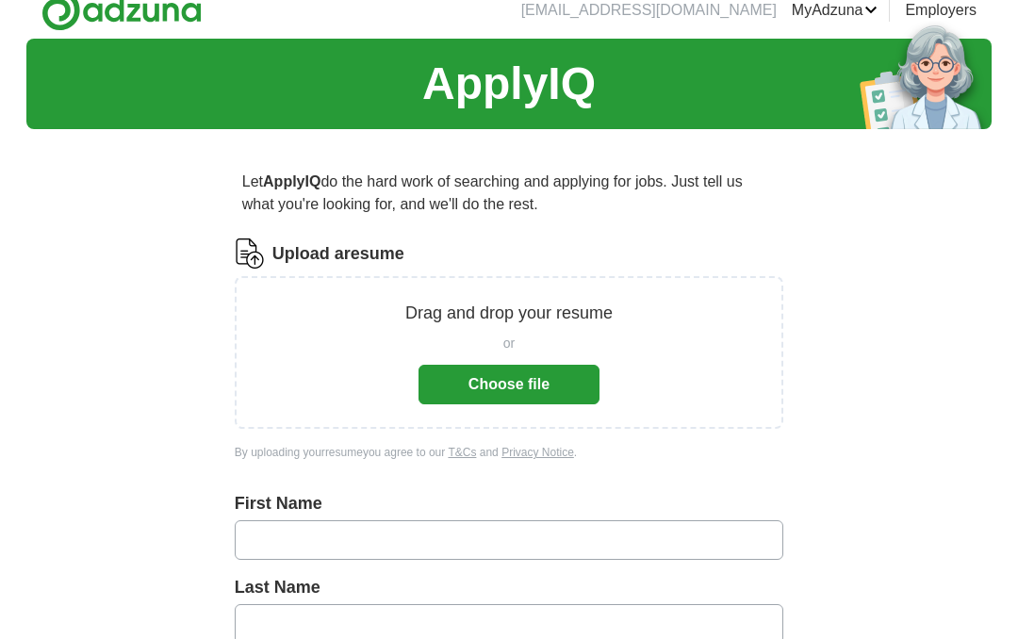
click at [658, 326] on div "Drag and drop your resume or Choose file" at bounding box center [508, 353] width 499 height 104
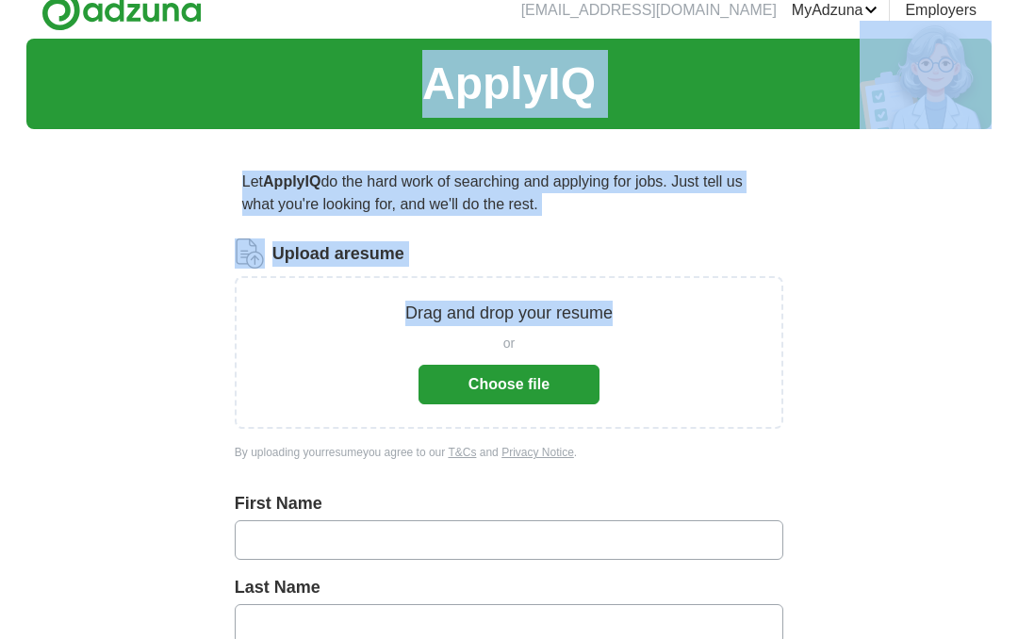
click at [113, 295] on div "ApplyIQ Let ApplyIQ do the hard work of searching and applying for jobs. Just t…" at bounding box center [508, 634] width 965 height 1190
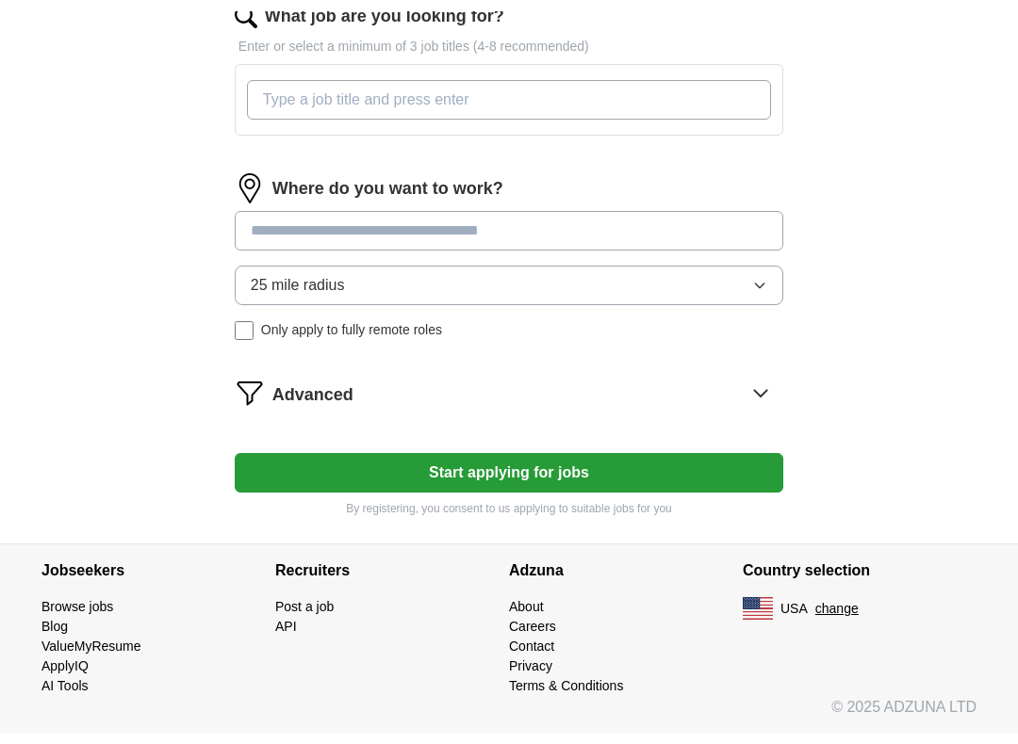
scroll to position [694, 0]
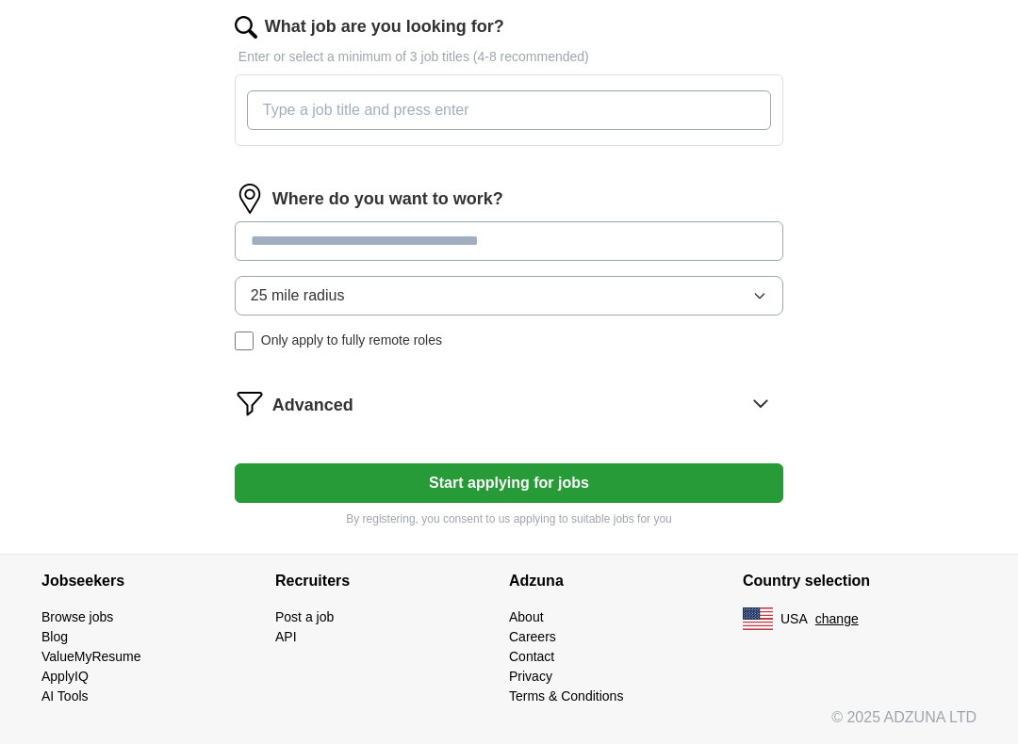
click at [276, 399] on span "Advanced" at bounding box center [312, 405] width 81 height 25
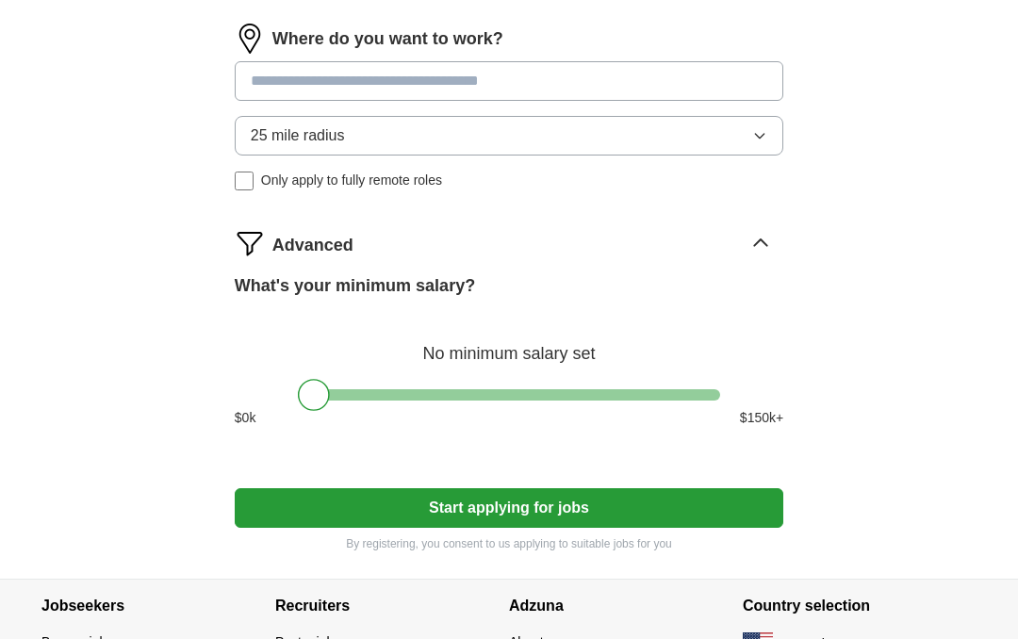
scroll to position [851, 0]
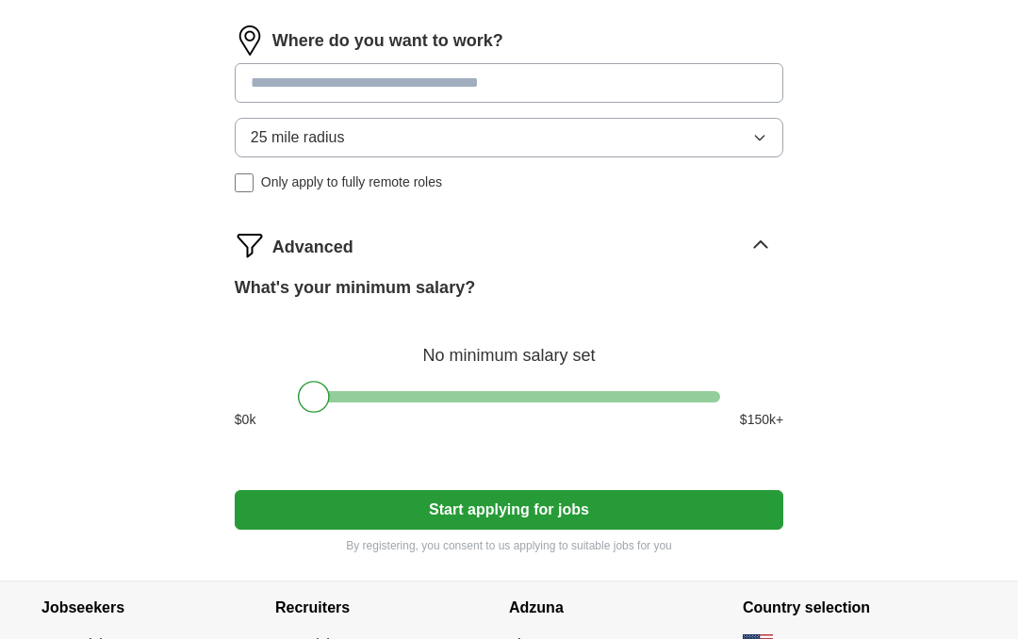
click at [755, 239] on icon at bounding box center [760, 246] width 30 height 30
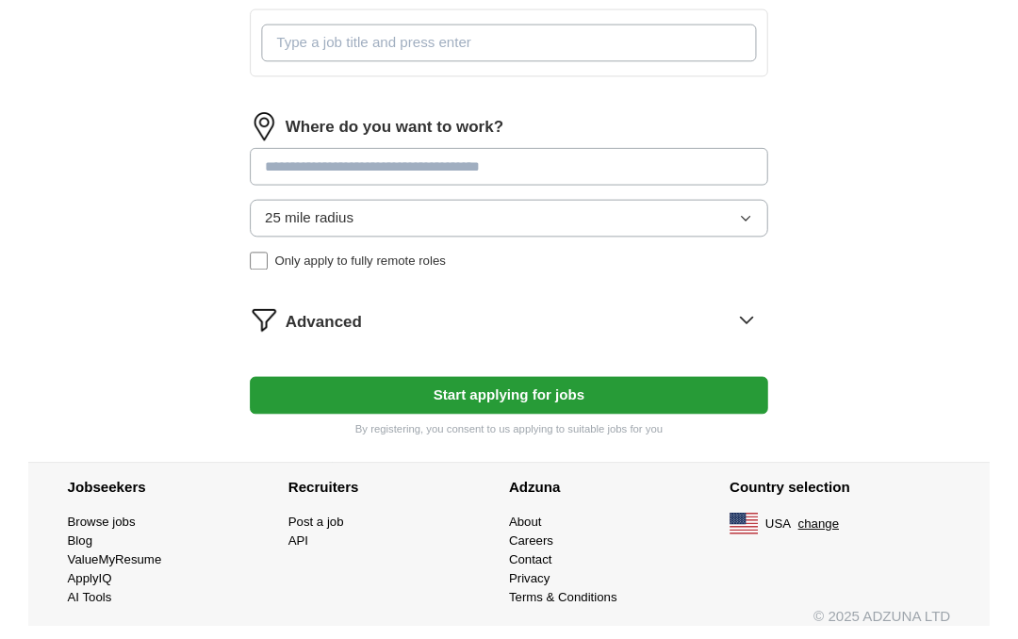
scroll to position [799, 0]
